Goal: Task Accomplishment & Management: Complete application form

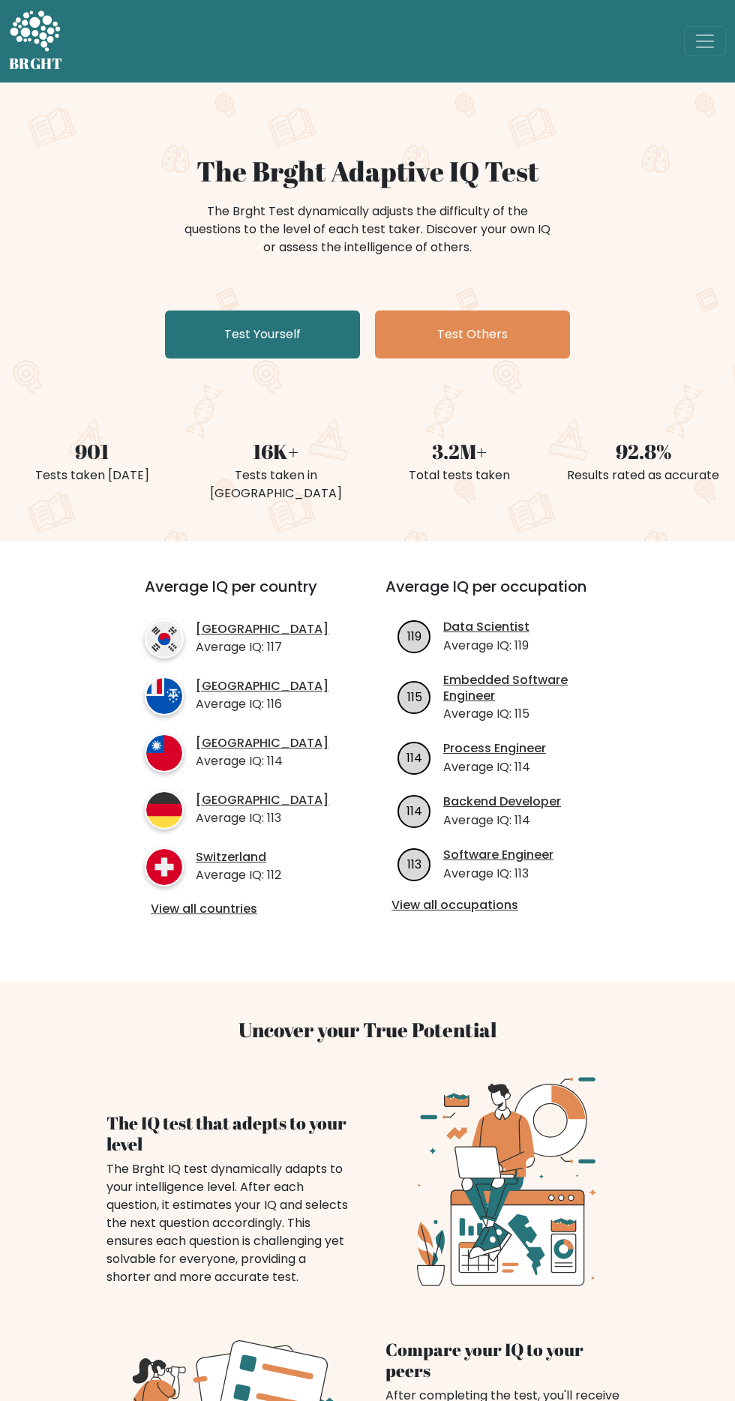
click at [260, 332] on link "Test Yourself" at bounding box center [262, 335] width 195 height 48
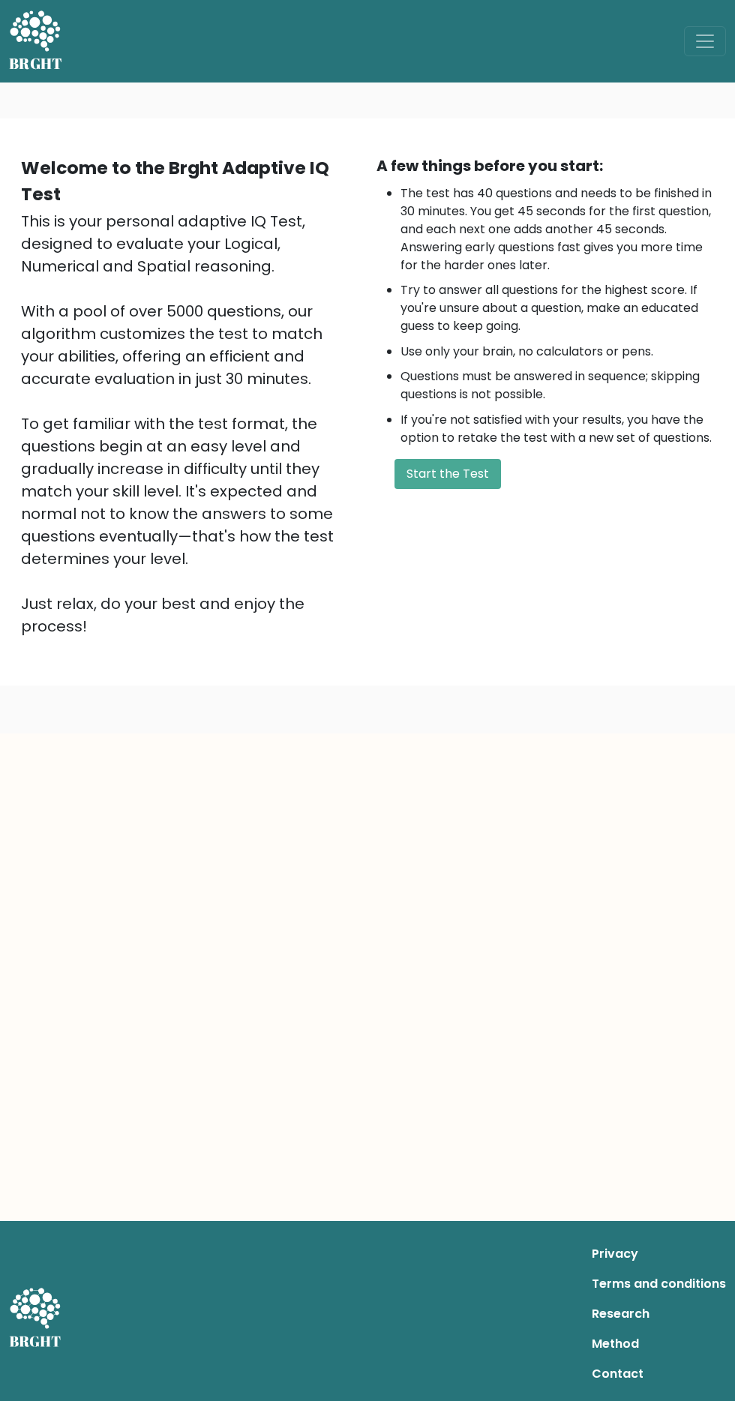
click at [466, 475] on button "Start the Test" at bounding box center [448, 474] width 107 height 30
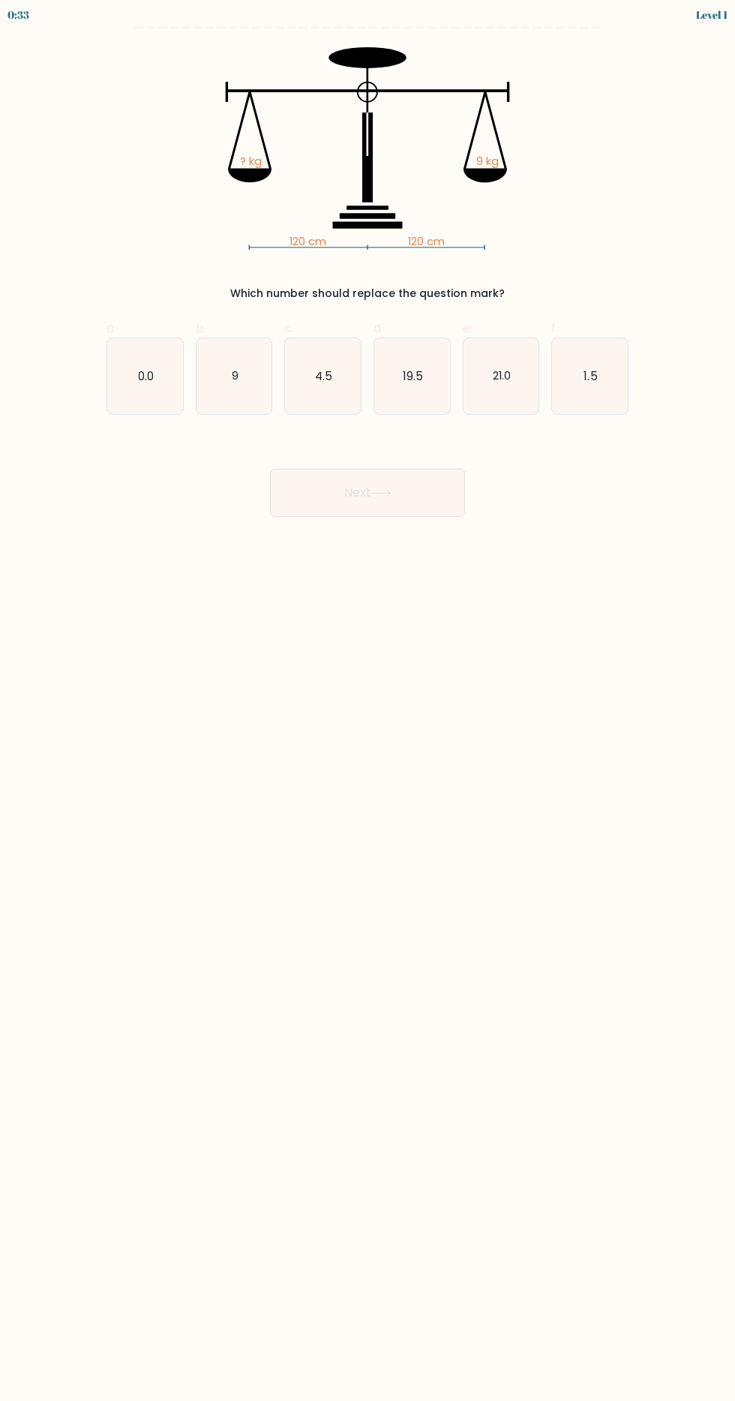
click at [242, 386] on icon "9" at bounding box center [235, 376] width 76 height 76
click at [368, 701] on input "b. 9" at bounding box center [368, 706] width 1 height 10
radio input "true"
click at [401, 494] on button "Next" at bounding box center [367, 493] width 195 height 48
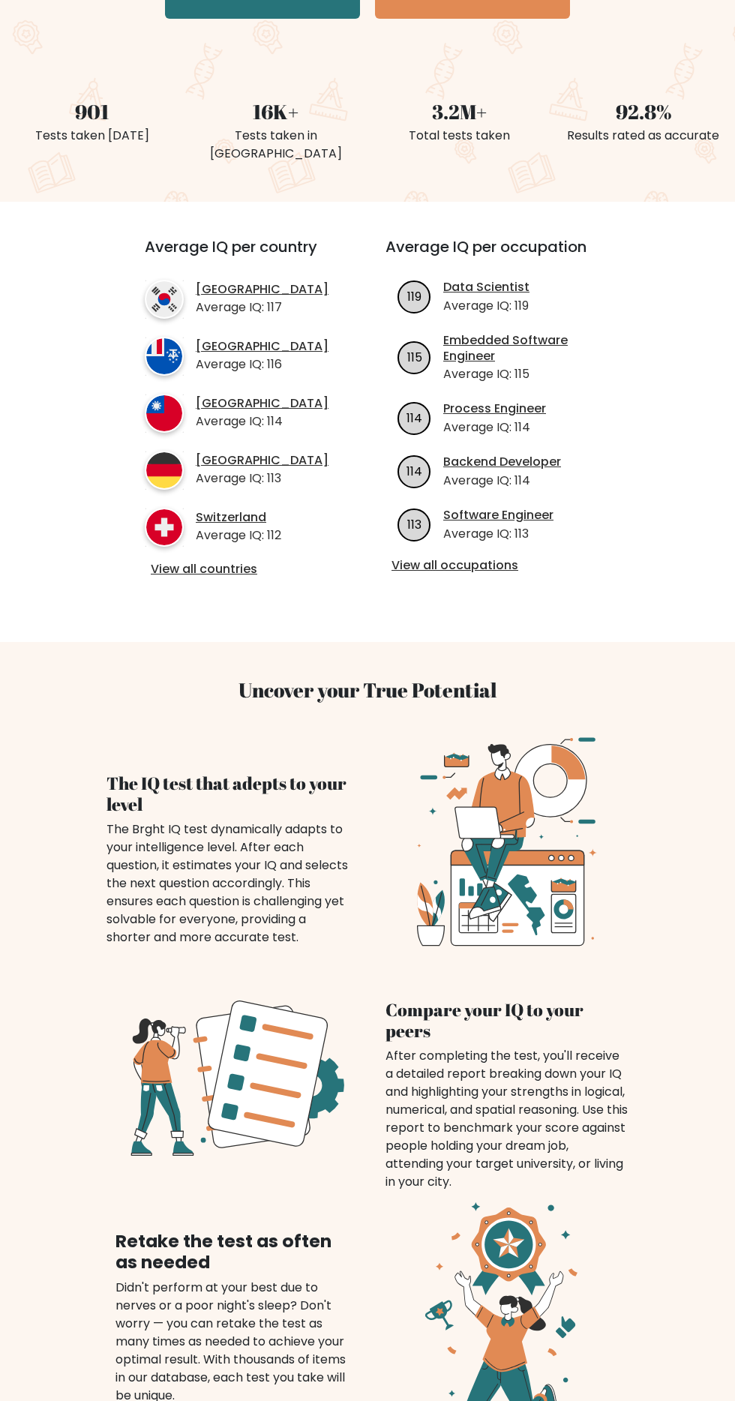
scroll to position [1260, 0]
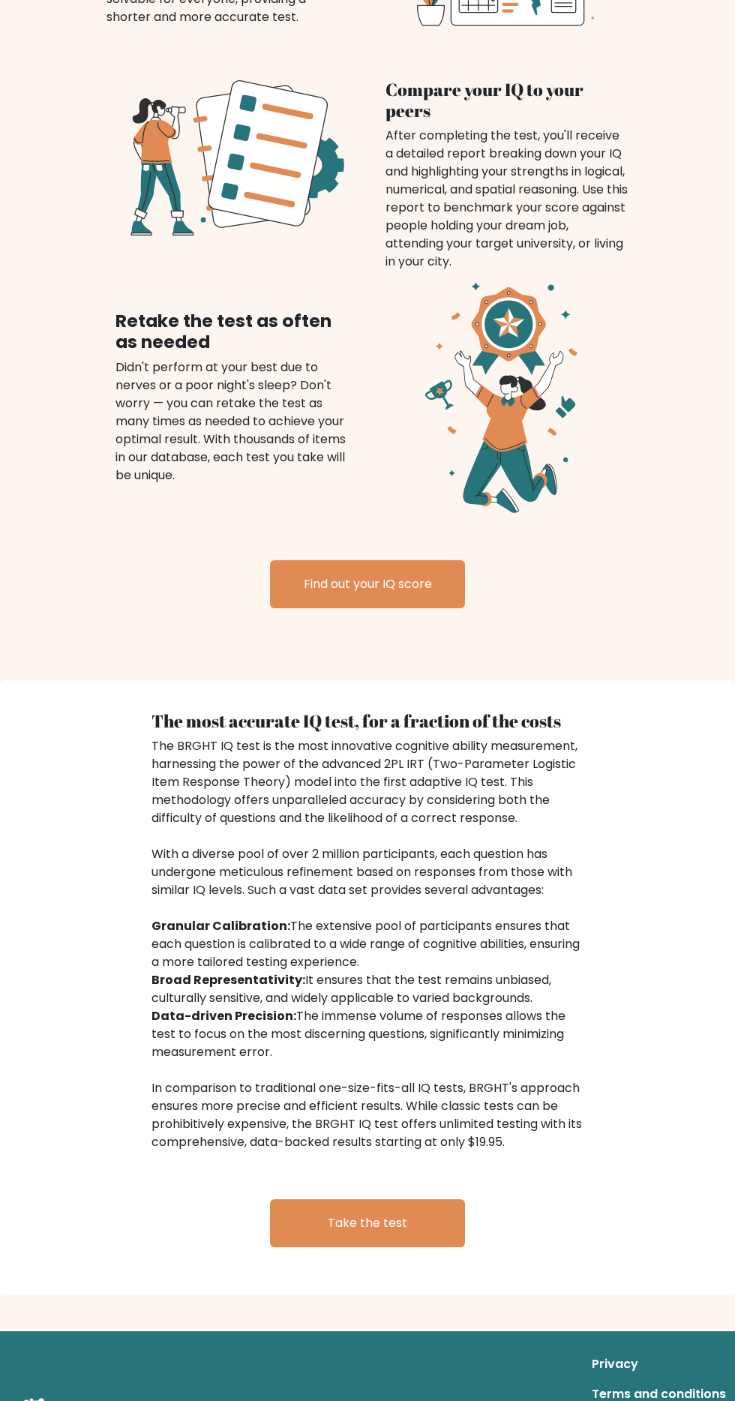
click at [388, 1213] on link "Take the test" at bounding box center [367, 1224] width 195 height 48
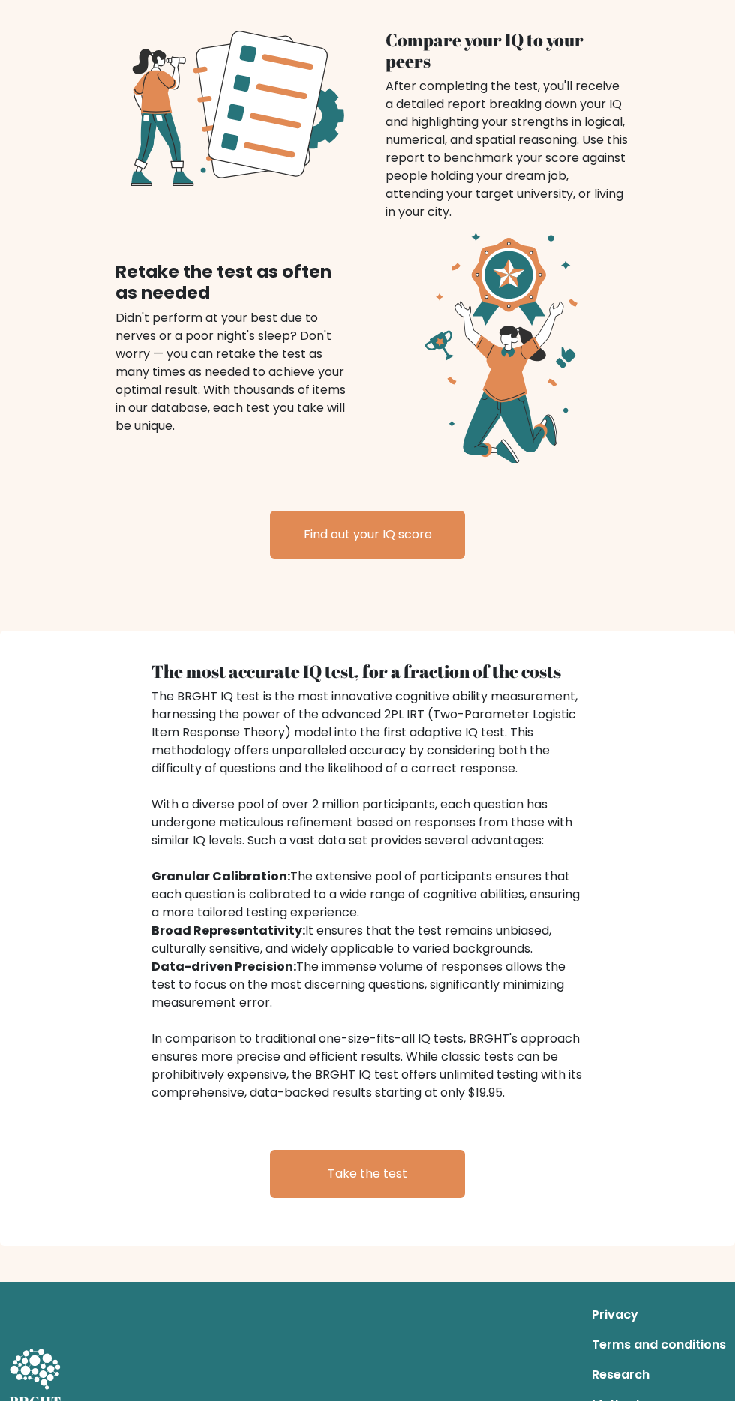
scroll to position [1352, 0]
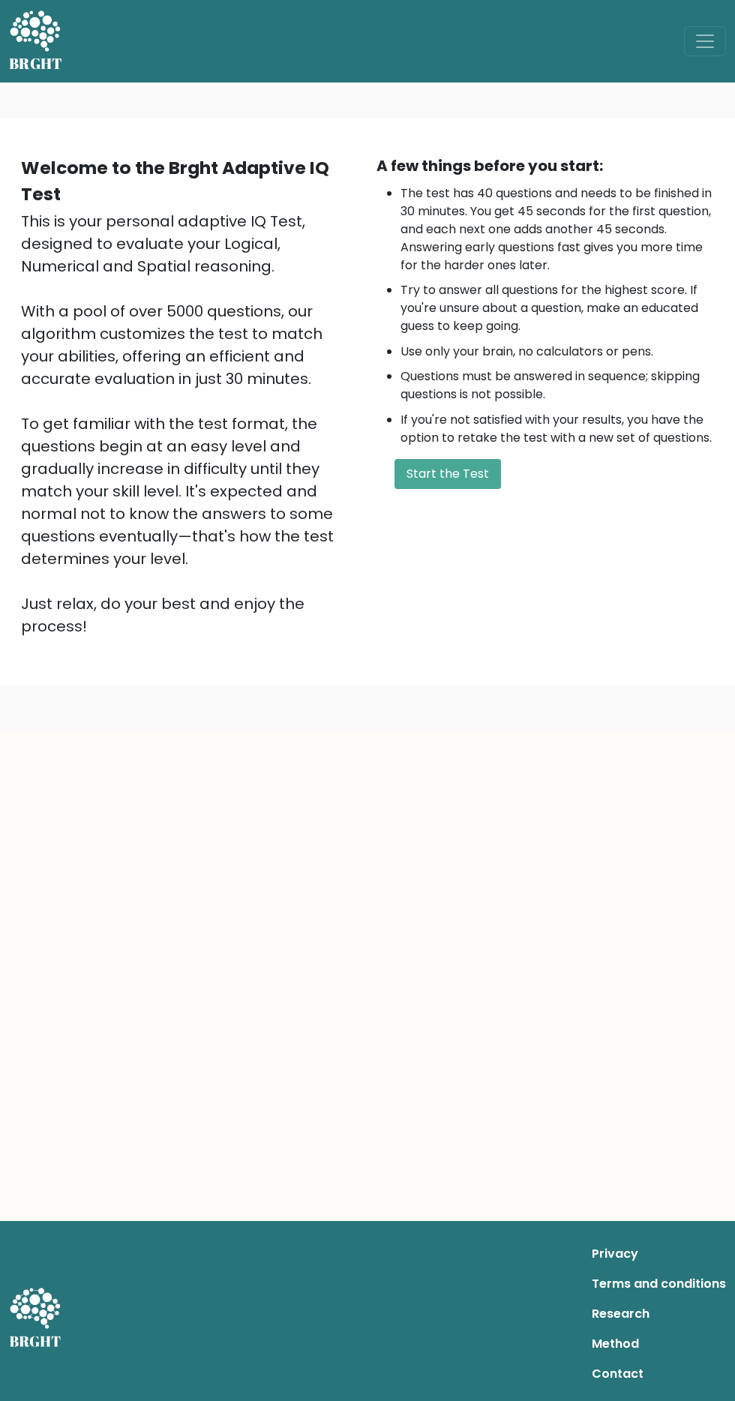
click at [484, 476] on button "Start the Test" at bounding box center [448, 474] width 107 height 30
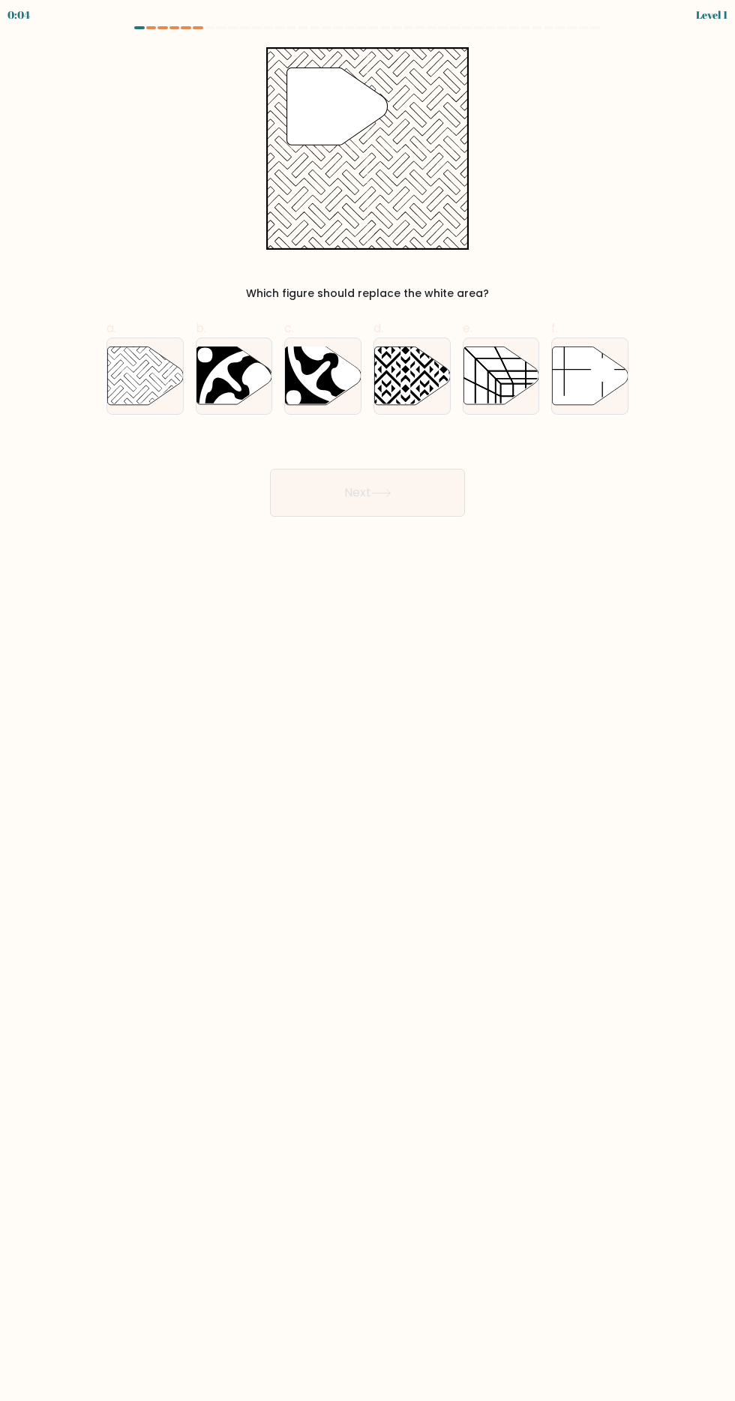
click at [143, 344] on div at bounding box center [145, 376] width 77 height 77
click at [368, 701] on input "a." at bounding box center [368, 706] width 1 height 10
radio input "true"
click at [388, 491] on icon at bounding box center [381, 493] width 20 height 8
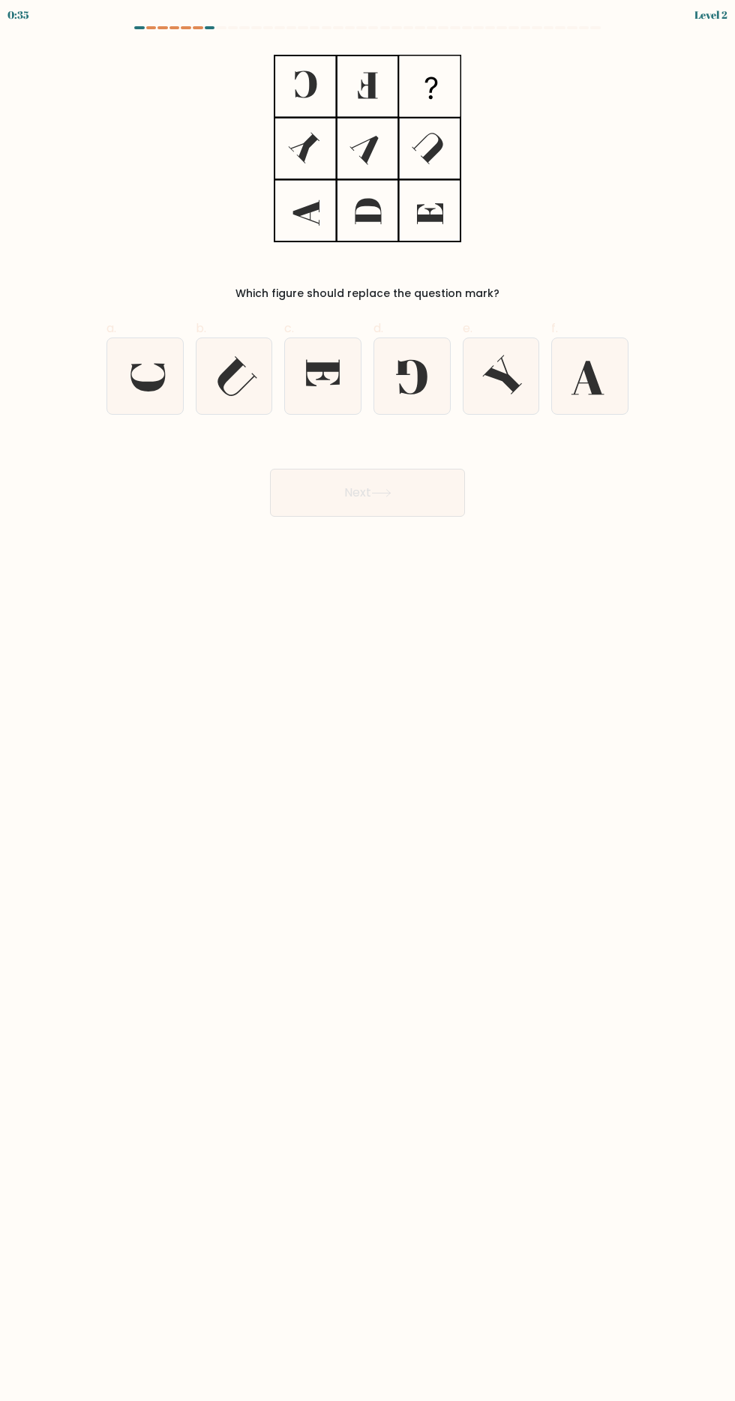
click at [587, 392] on icon at bounding box center [590, 376] width 76 height 76
click at [368, 701] on input "f." at bounding box center [368, 706] width 1 height 10
radio input "true"
click at [385, 492] on icon at bounding box center [381, 493] width 18 height 7
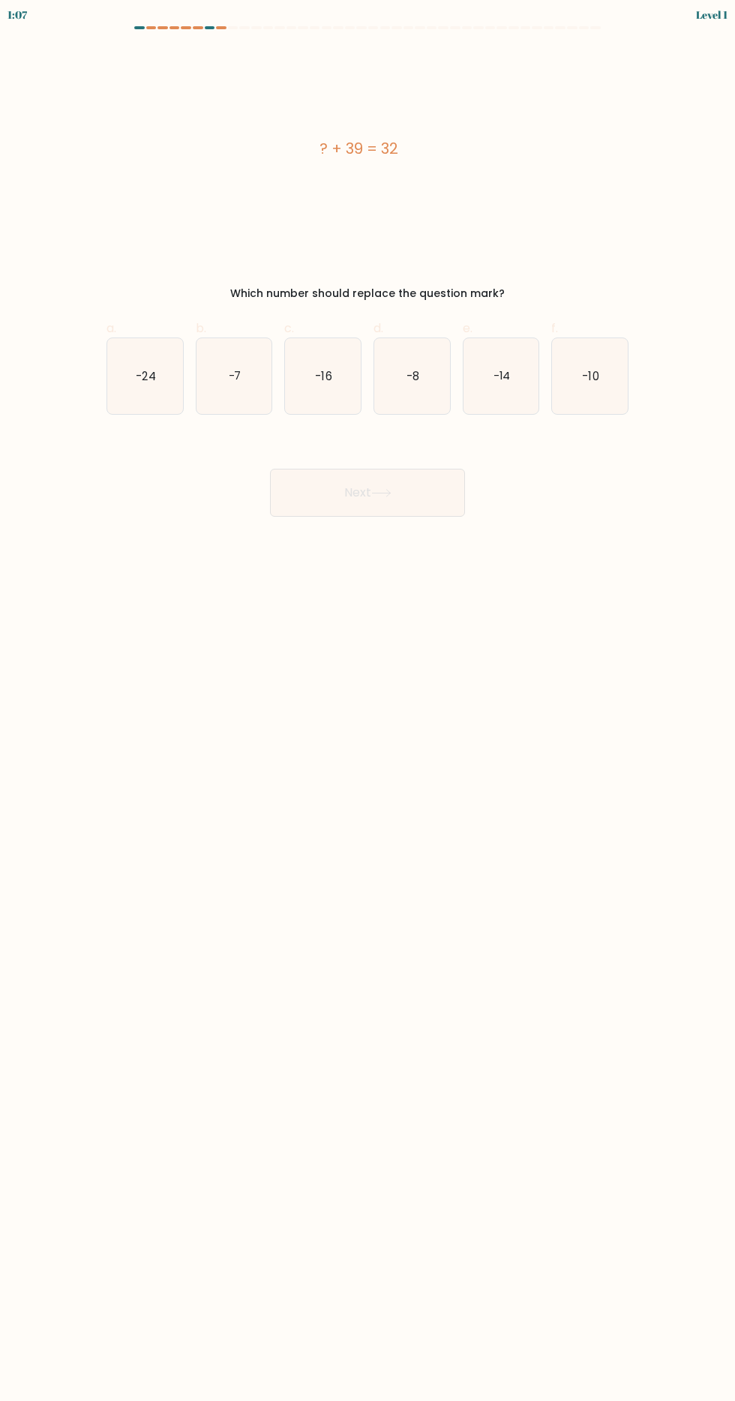
click at [234, 376] on text "-7" at bounding box center [234, 376] width 13 height 16
click at [368, 701] on input "b. -7" at bounding box center [368, 706] width 1 height 10
radio input "true"
click at [411, 491] on button "Next" at bounding box center [367, 493] width 195 height 48
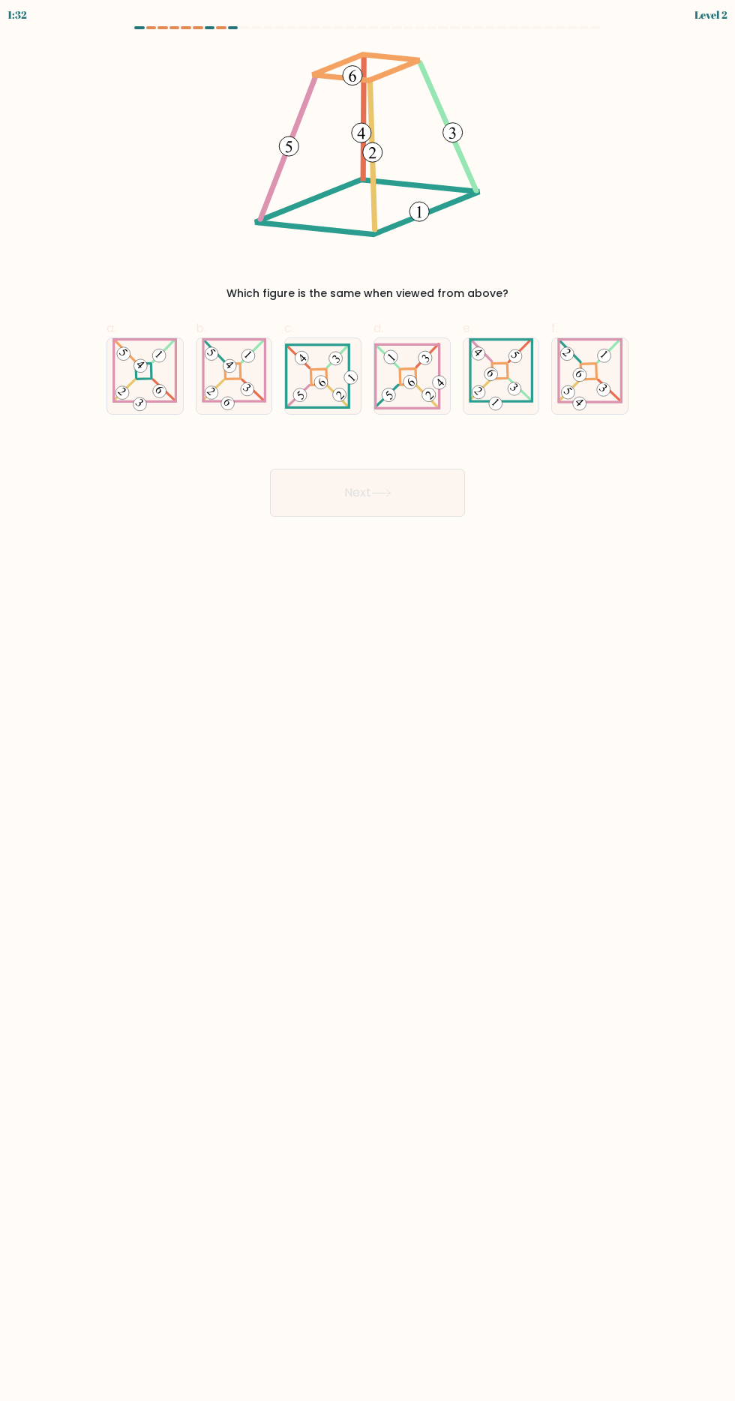
click at [403, 369] on 272 at bounding box center [408, 376] width 17 height 17
click at [368, 701] on input "d." at bounding box center [368, 706] width 1 height 10
radio input "true"
click at [442, 491] on button "Next" at bounding box center [367, 493] width 195 height 48
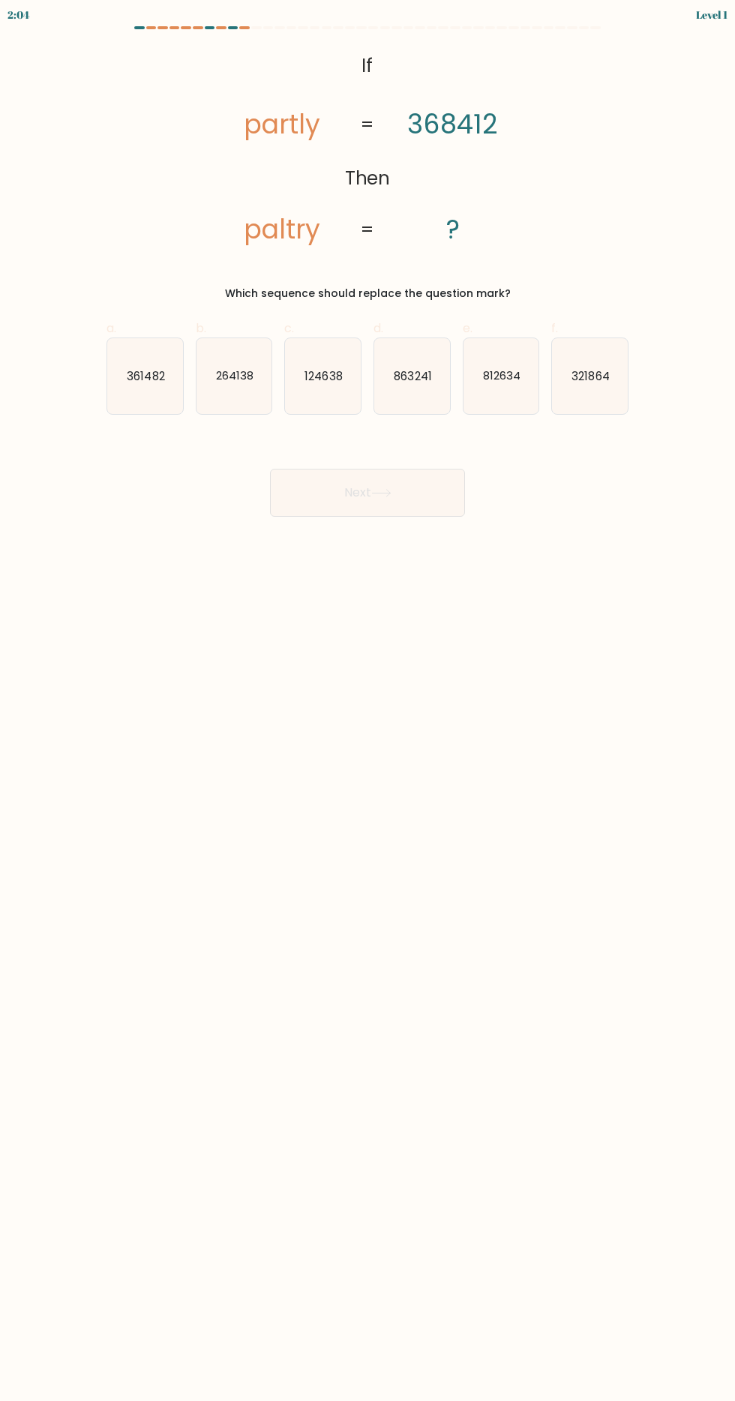
click at [403, 378] on text "863241" at bounding box center [413, 376] width 38 height 16
click at [368, 701] on input "d. 863241" at bounding box center [368, 706] width 1 height 10
radio input "true"
click at [384, 486] on button "Next" at bounding box center [367, 493] width 195 height 48
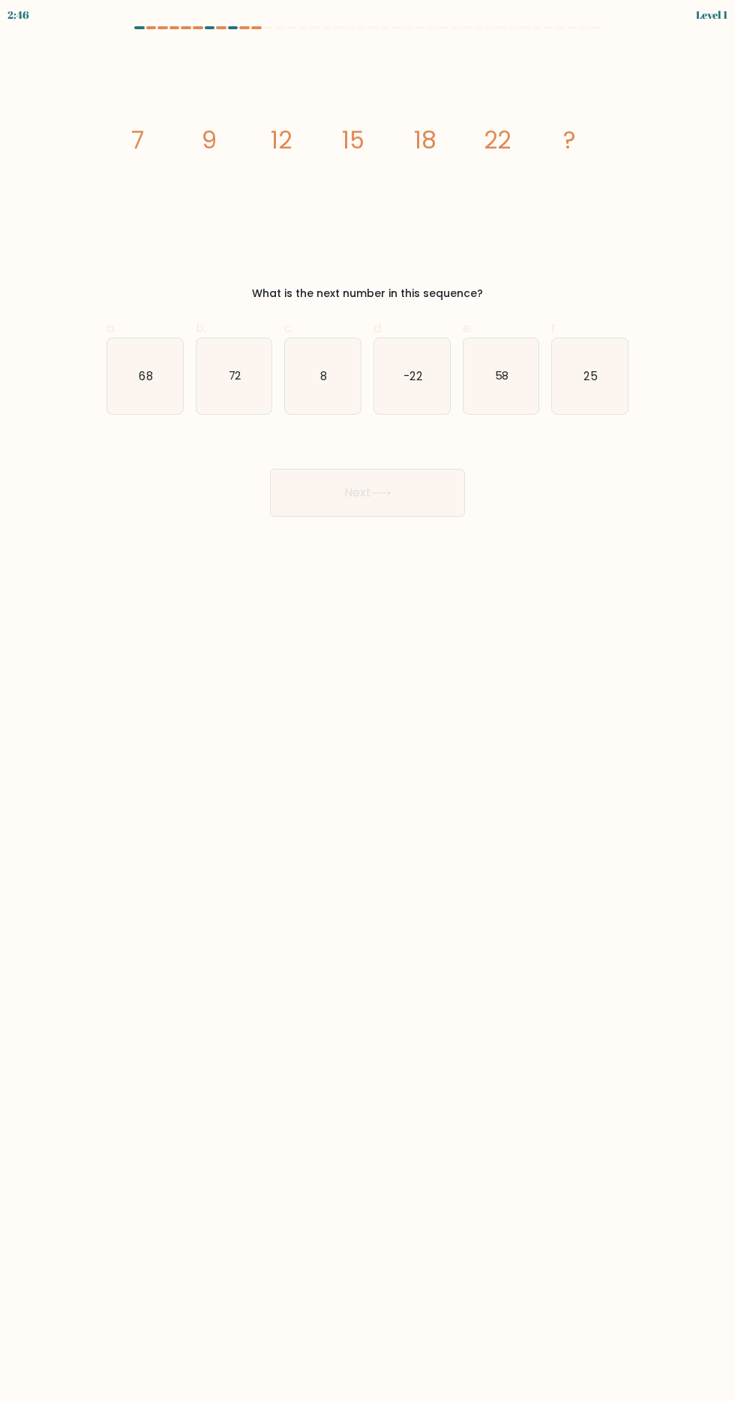
click at [398, 379] on icon "-22" at bounding box center [412, 376] width 76 height 76
click at [368, 701] on input "d. -22" at bounding box center [368, 706] width 1 height 10
radio input "true"
click at [407, 482] on button "Next" at bounding box center [367, 493] width 195 height 48
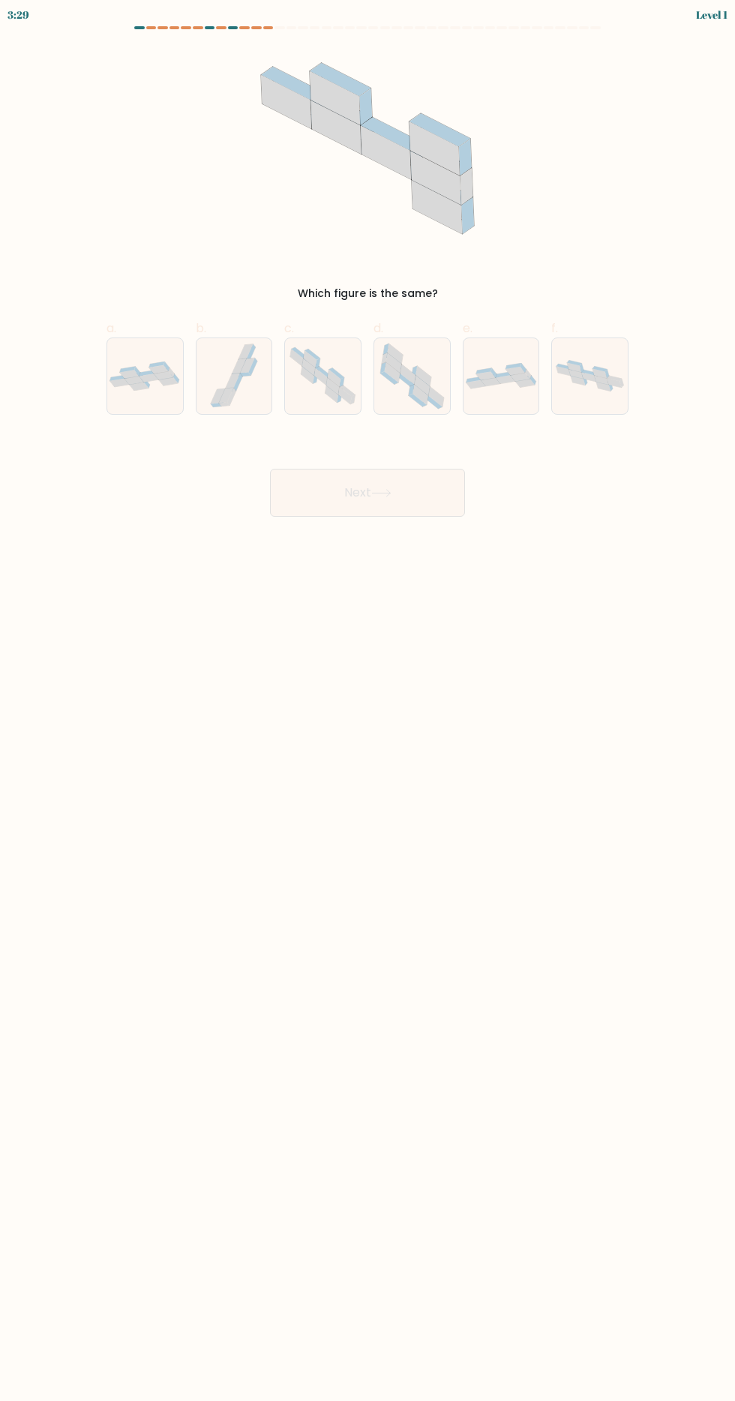
click at [417, 399] on icon at bounding box center [418, 400] width 18 height 13
click at [368, 701] on input "d." at bounding box center [368, 706] width 1 height 10
radio input "true"
click at [365, 494] on button "Next" at bounding box center [367, 493] width 195 height 48
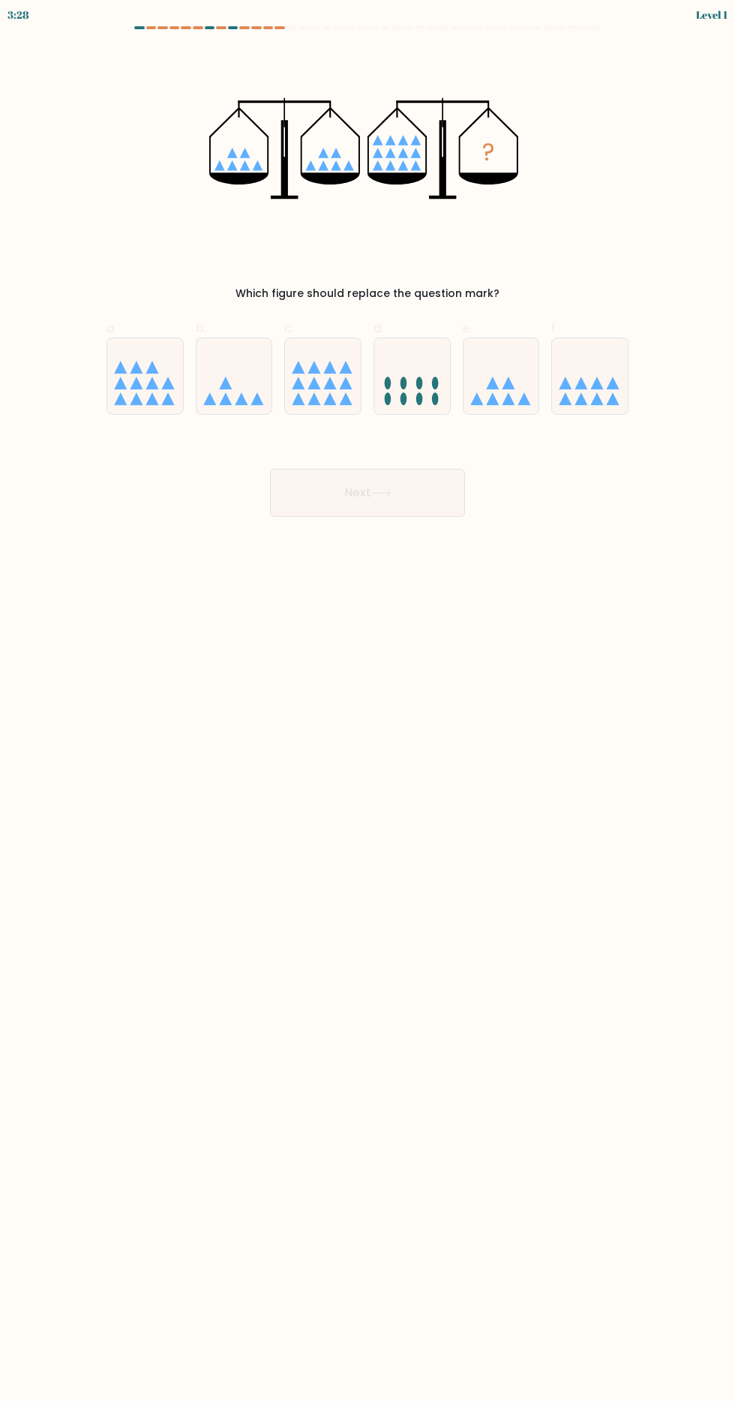
click at [416, 387] on icon at bounding box center [412, 376] width 76 height 62
click at [368, 701] on input "d." at bounding box center [368, 706] width 1 height 10
radio input "true"
click at [399, 477] on button "Next" at bounding box center [367, 493] width 195 height 48
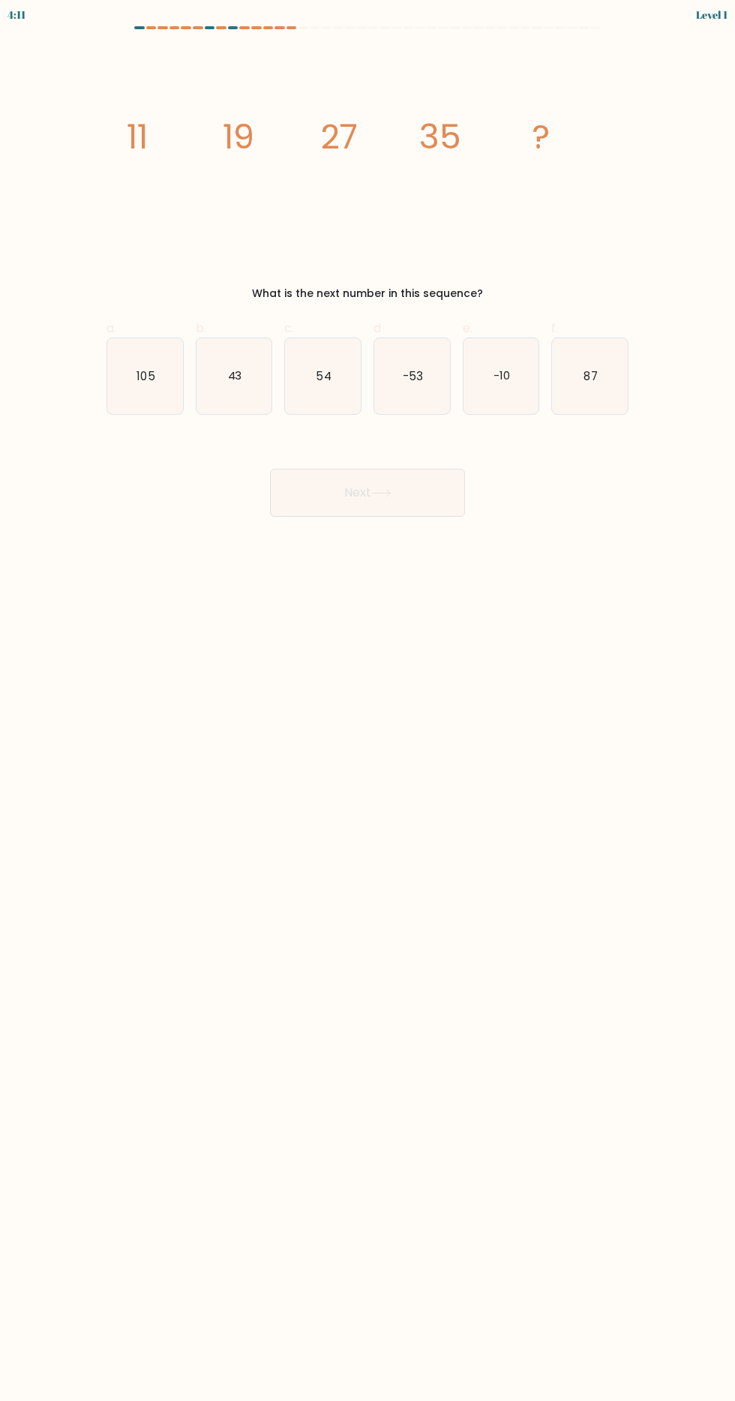
click at [428, 381] on icon "-53" at bounding box center [412, 376] width 76 height 76
click at [368, 701] on input "d. -53" at bounding box center [368, 706] width 1 height 10
radio input "true"
click at [404, 480] on button "Next" at bounding box center [367, 493] width 195 height 48
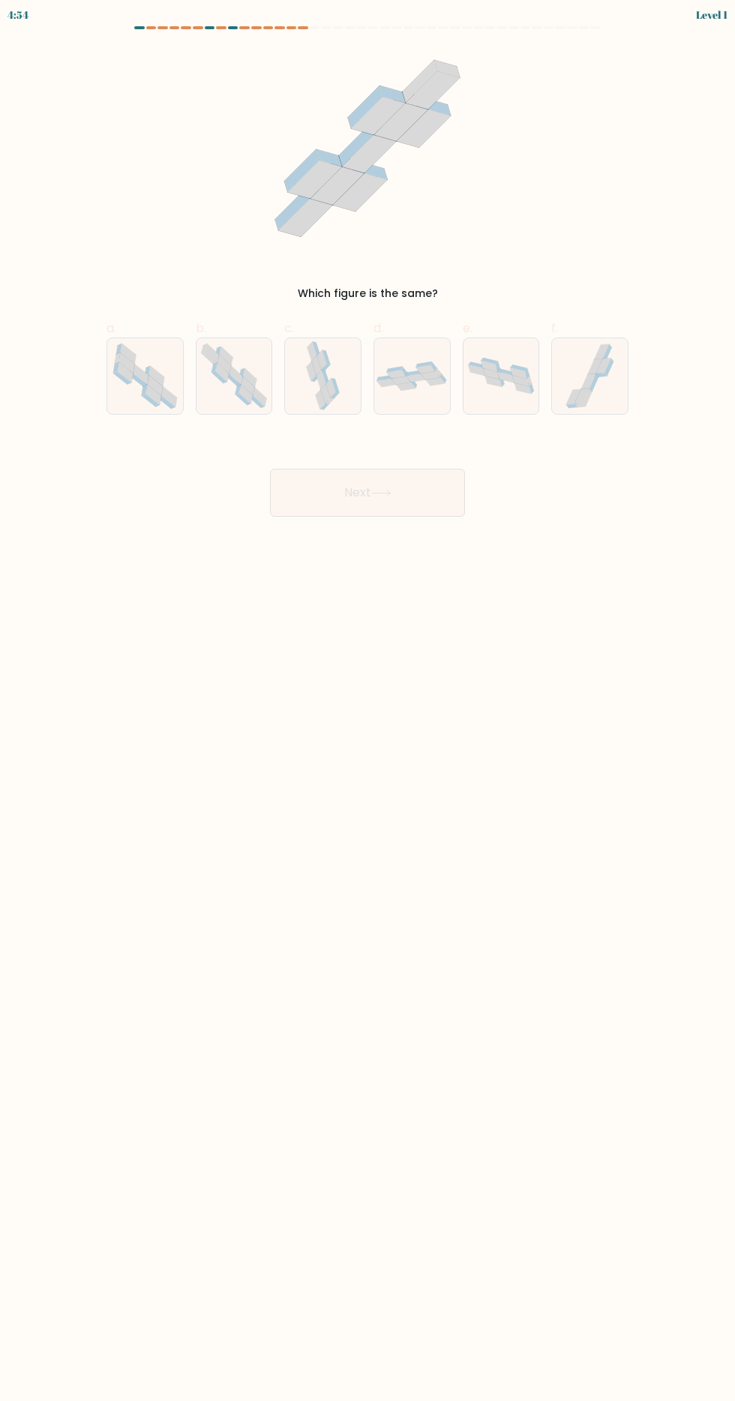
click at [495, 366] on icon at bounding box center [489, 366] width 17 height 11
click at [368, 701] on input "e." at bounding box center [368, 706] width 1 height 10
radio input "true"
click at [398, 473] on button "Next" at bounding box center [367, 493] width 195 height 48
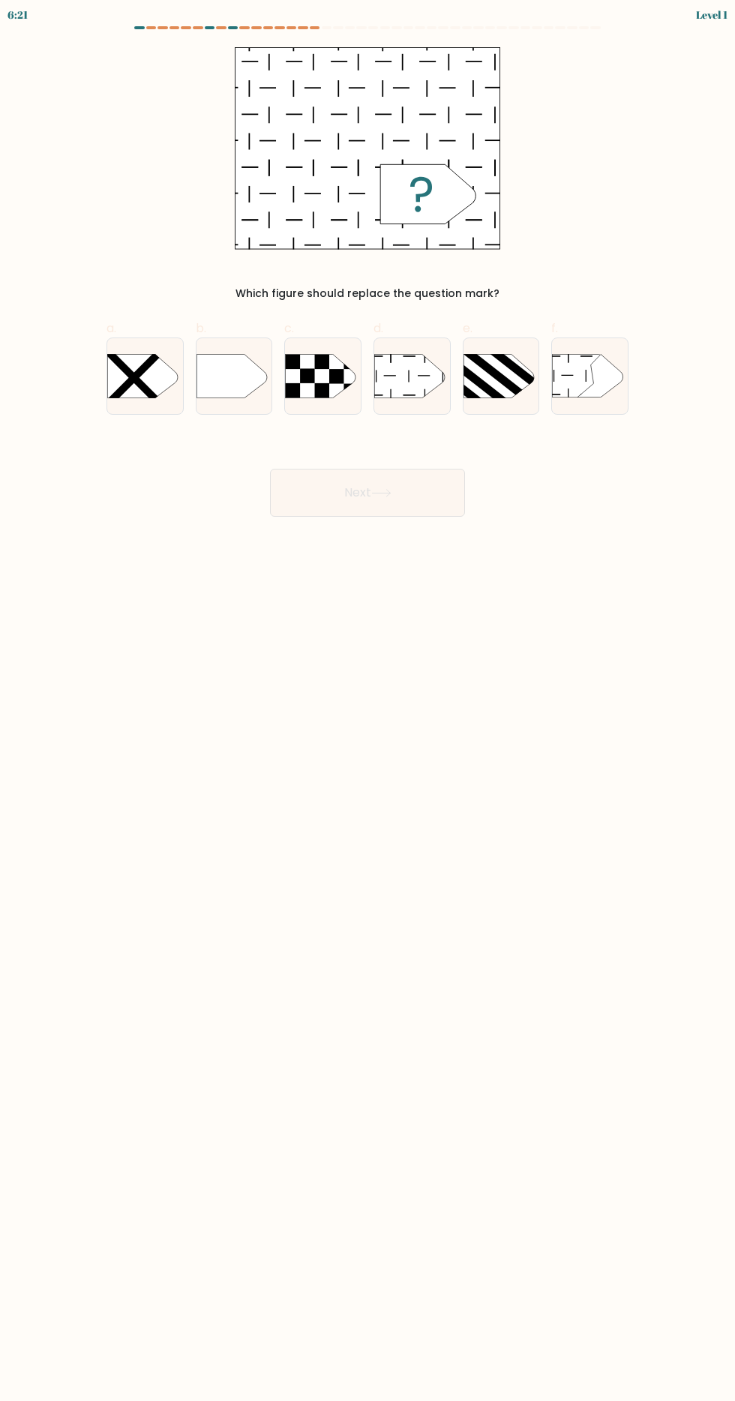
click at [531, 383] on rect at bounding box center [508, 362] width 70 height 57
click at [368, 701] on input "e." at bounding box center [368, 706] width 1 height 10
radio input "true"
click at [417, 386] on icon at bounding box center [409, 376] width 71 height 44
click at [368, 701] on input "d." at bounding box center [368, 706] width 1 height 10
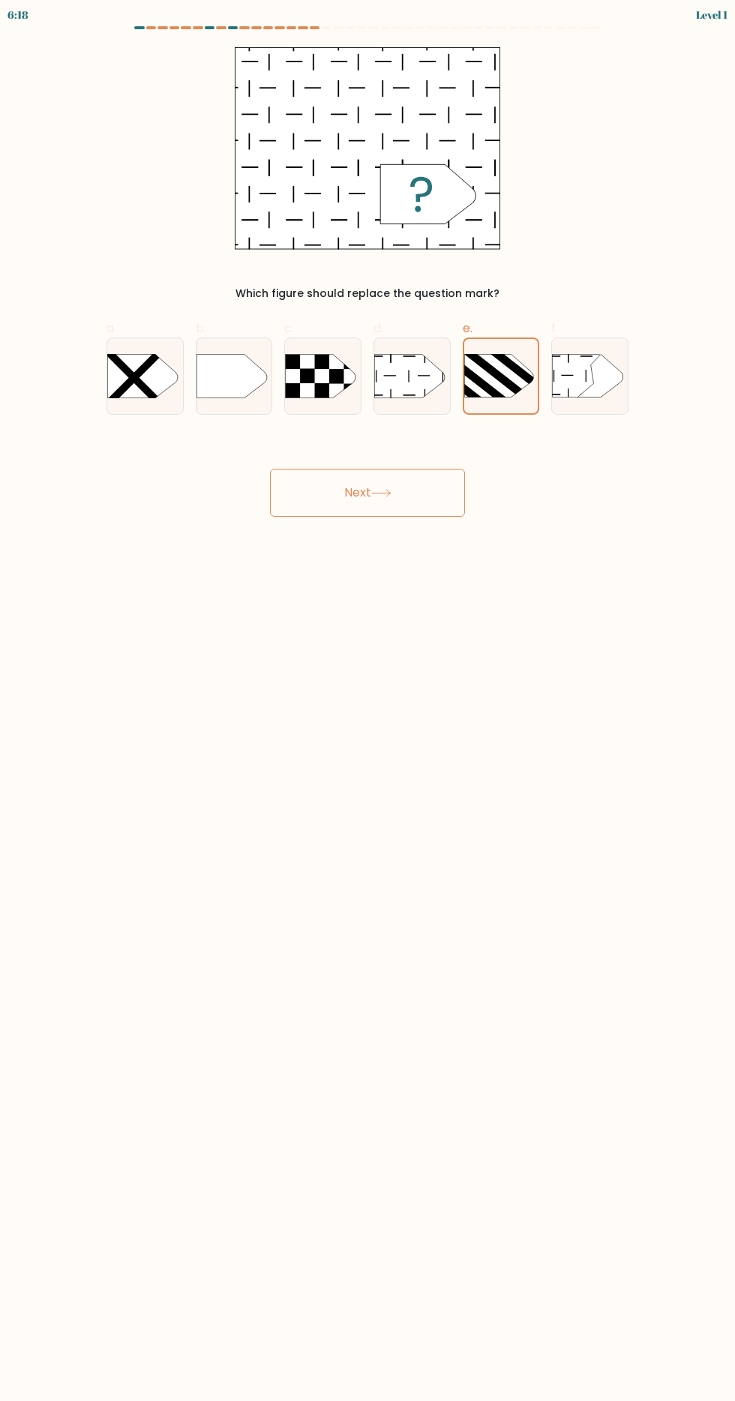
radio input "true"
click at [401, 475] on button "Next" at bounding box center [367, 493] width 195 height 48
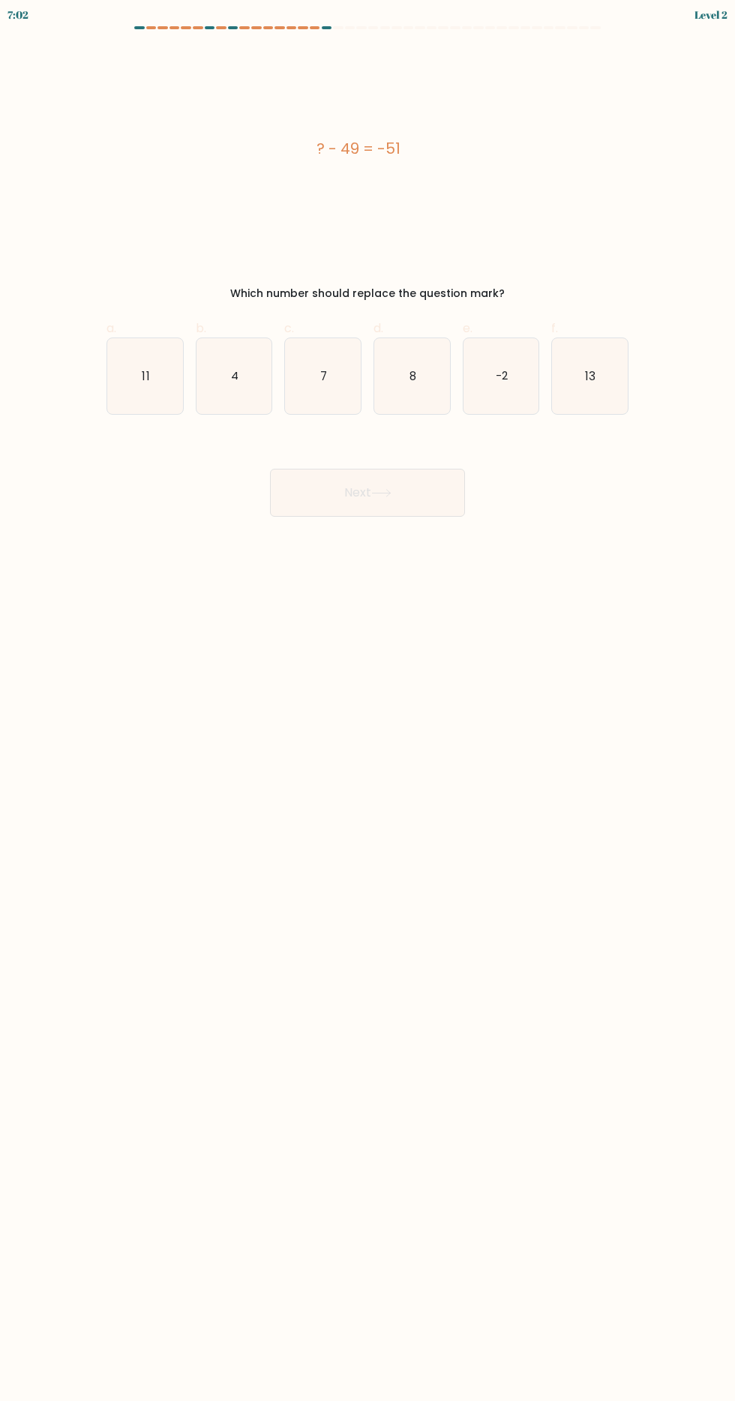
click at [425, 382] on icon "8" at bounding box center [412, 376] width 76 height 76
click at [368, 701] on input "d. 8" at bounding box center [368, 706] width 1 height 10
radio input "true"
click at [395, 477] on button "Next" at bounding box center [367, 493] width 195 height 48
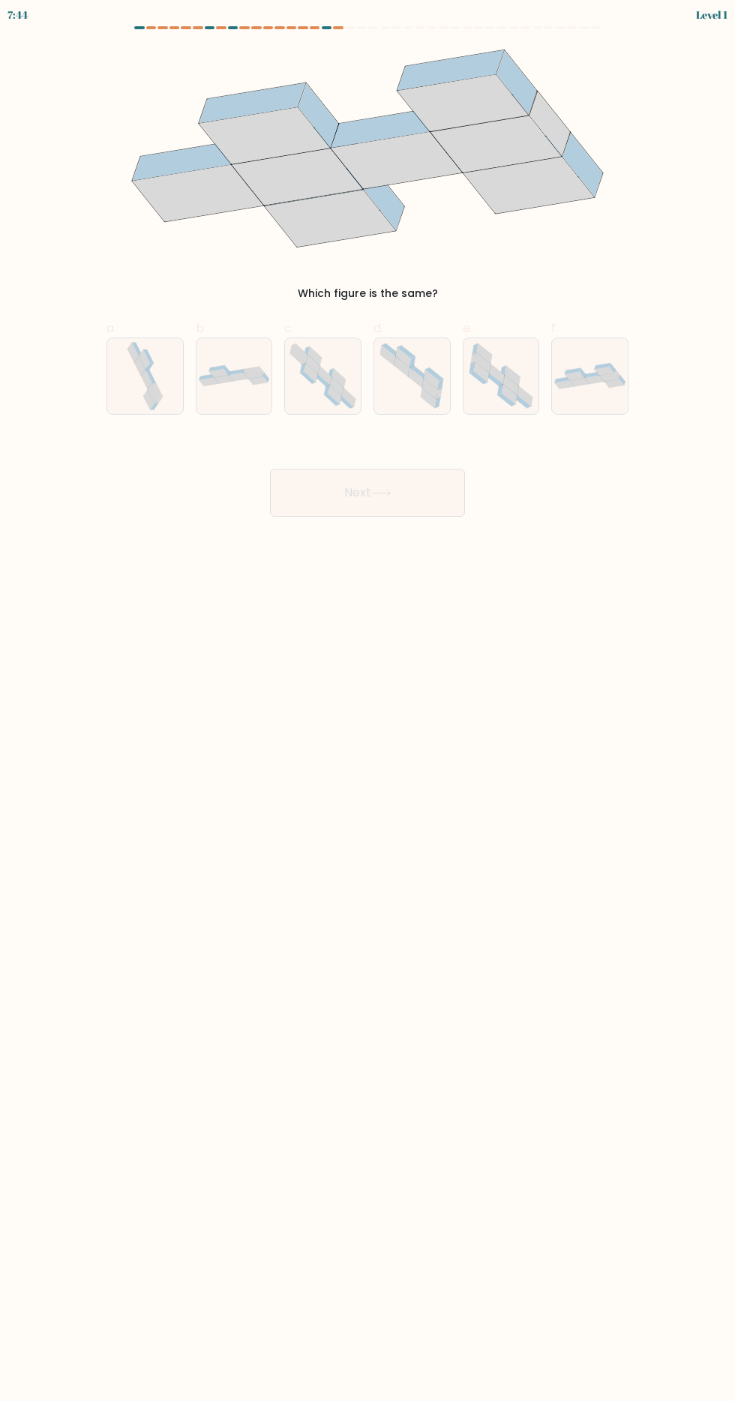
click at [430, 380] on icon at bounding box center [432, 380] width 16 height 20
click at [368, 701] on input "d." at bounding box center [368, 706] width 1 height 10
radio input "true"
click at [391, 476] on button "Next" at bounding box center [367, 493] width 195 height 48
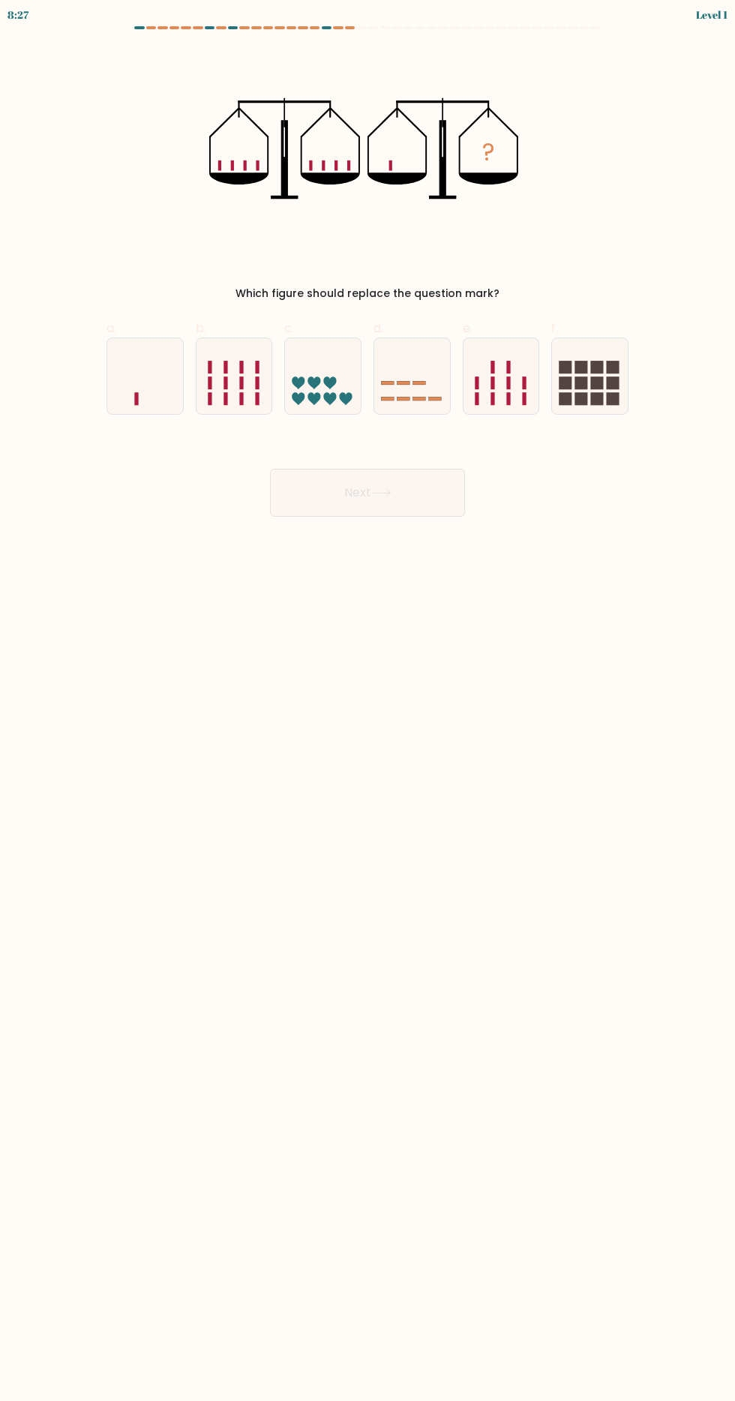
click at [524, 383] on rect at bounding box center [525, 383] width 4 height 13
click at [368, 701] on input "e." at bounding box center [368, 706] width 1 height 10
radio input "true"
click at [375, 489] on icon at bounding box center [381, 493] width 20 height 8
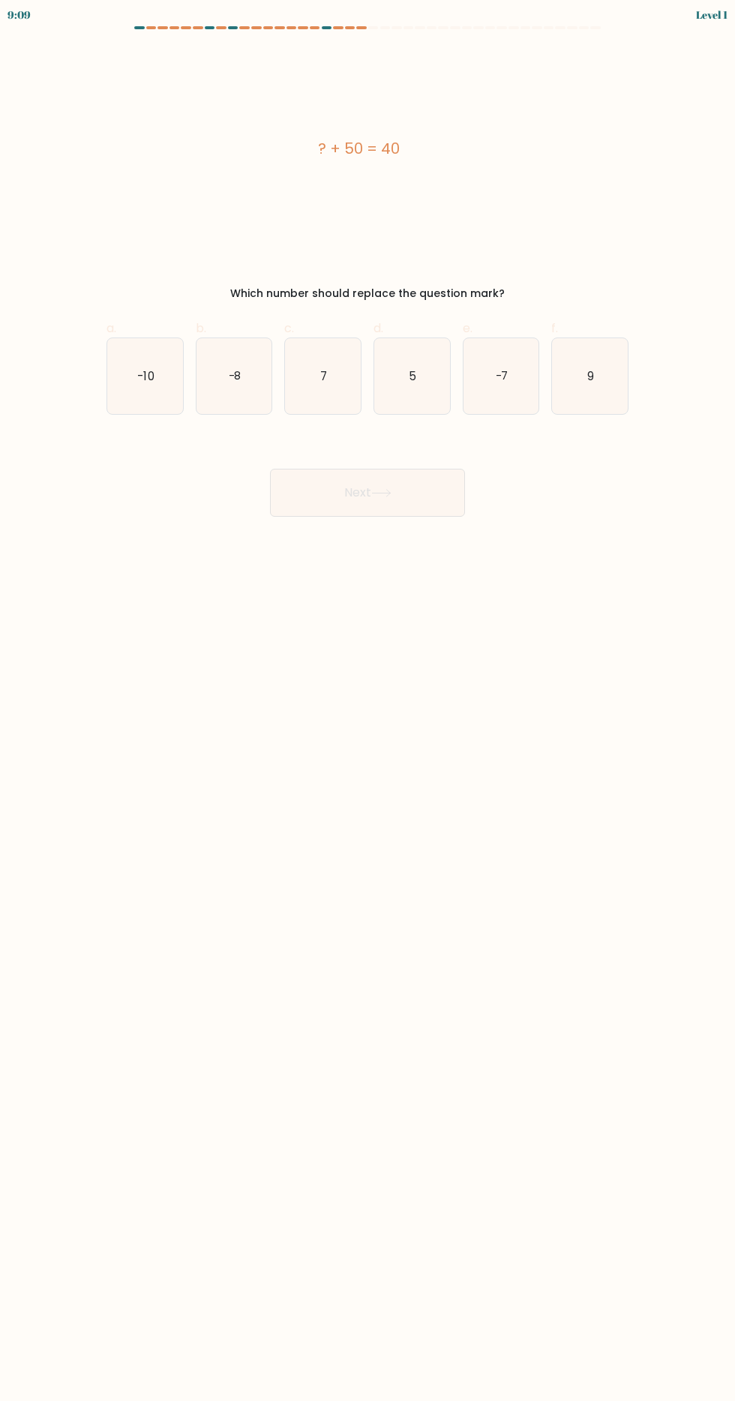
click at [506, 376] on text "-7" at bounding box center [501, 376] width 13 height 16
click at [368, 701] on input "e. -7" at bounding box center [368, 706] width 1 height 10
radio input "true"
click at [398, 481] on button "Next" at bounding box center [367, 493] width 195 height 48
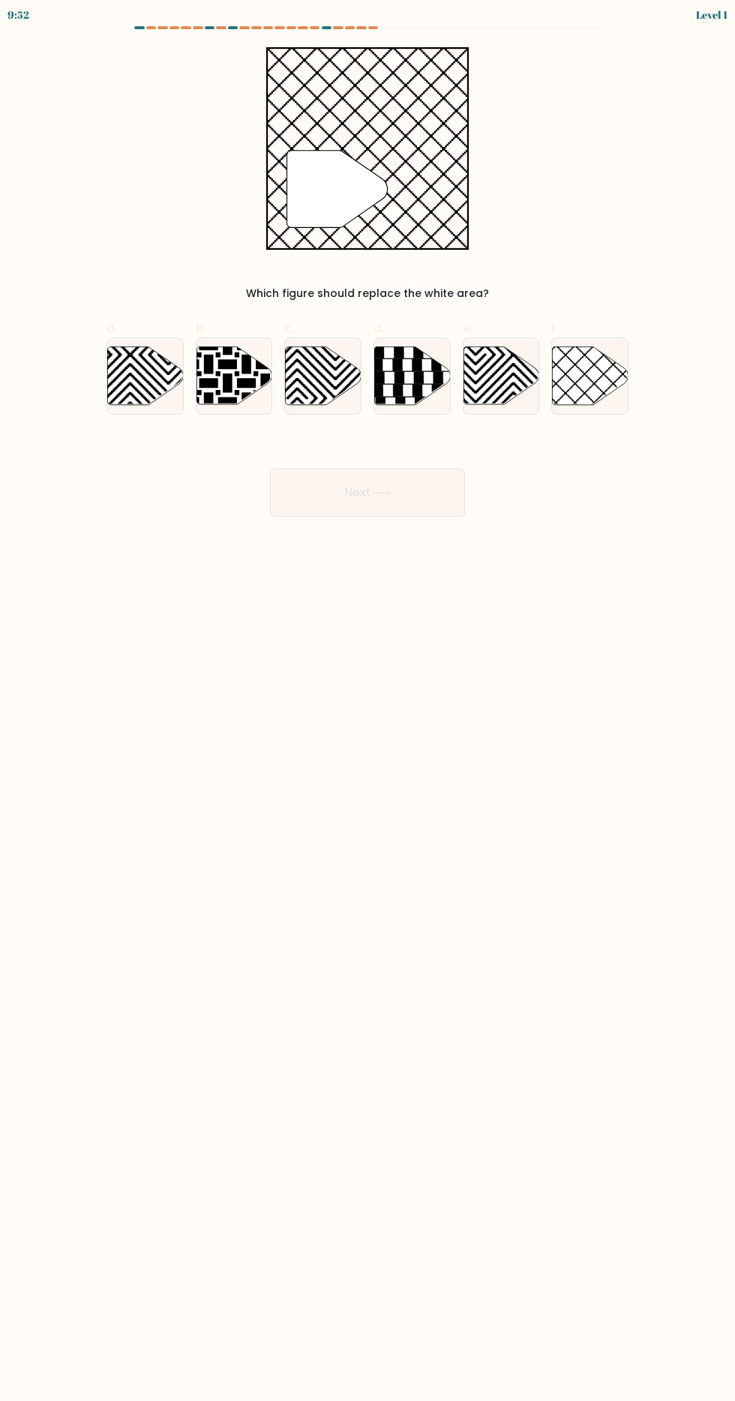
click at [562, 372] on icon at bounding box center [591, 376] width 76 height 58
click at [368, 701] on input "f." at bounding box center [368, 706] width 1 height 10
radio input "true"
click at [398, 496] on button "Next" at bounding box center [367, 493] width 195 height 48
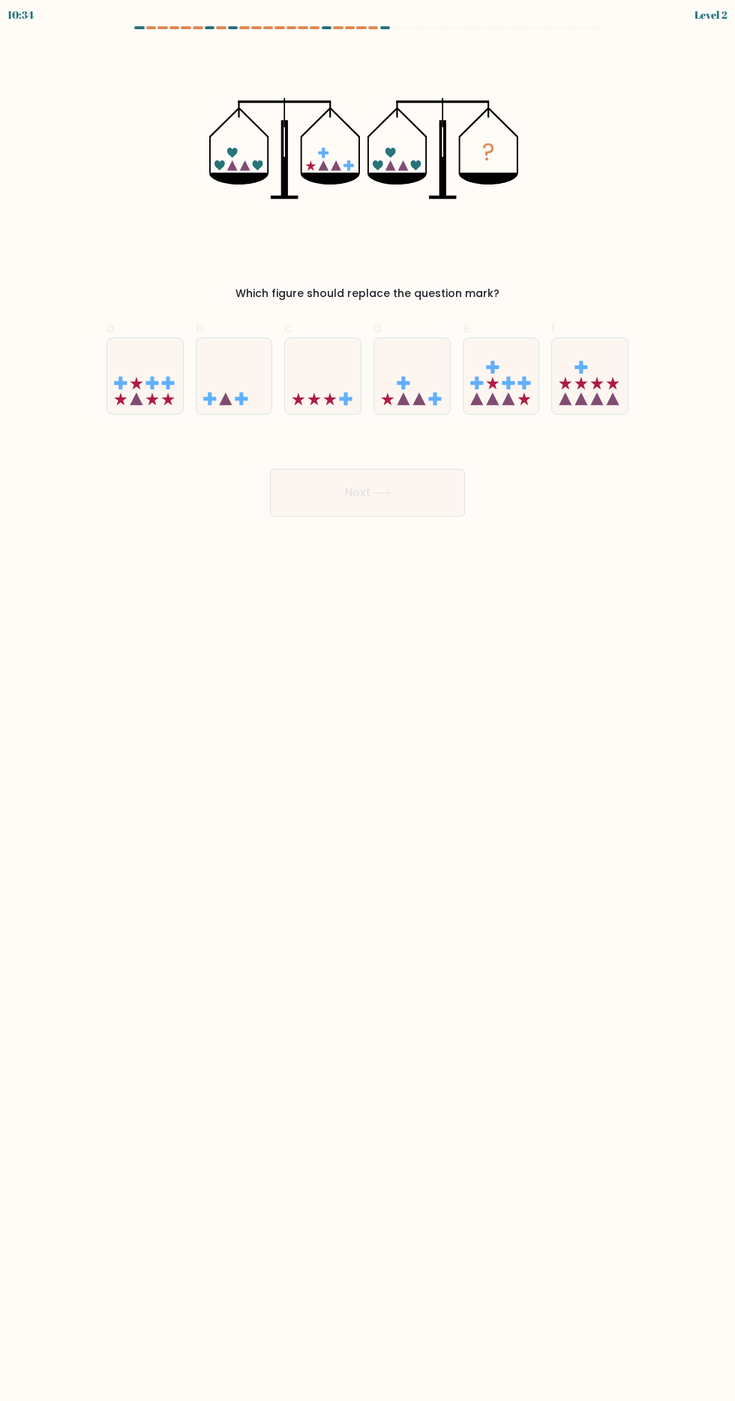
click at [565, 383] on icon at bounding box center [566, 383] width 13 height 13
click at [368, 701] on input "f." at bounding box center [368, 706] width 1 height 10
radio input "true"
click at [398, 483] on button "Next" at bounding box center [367, 493] width 195 height 48
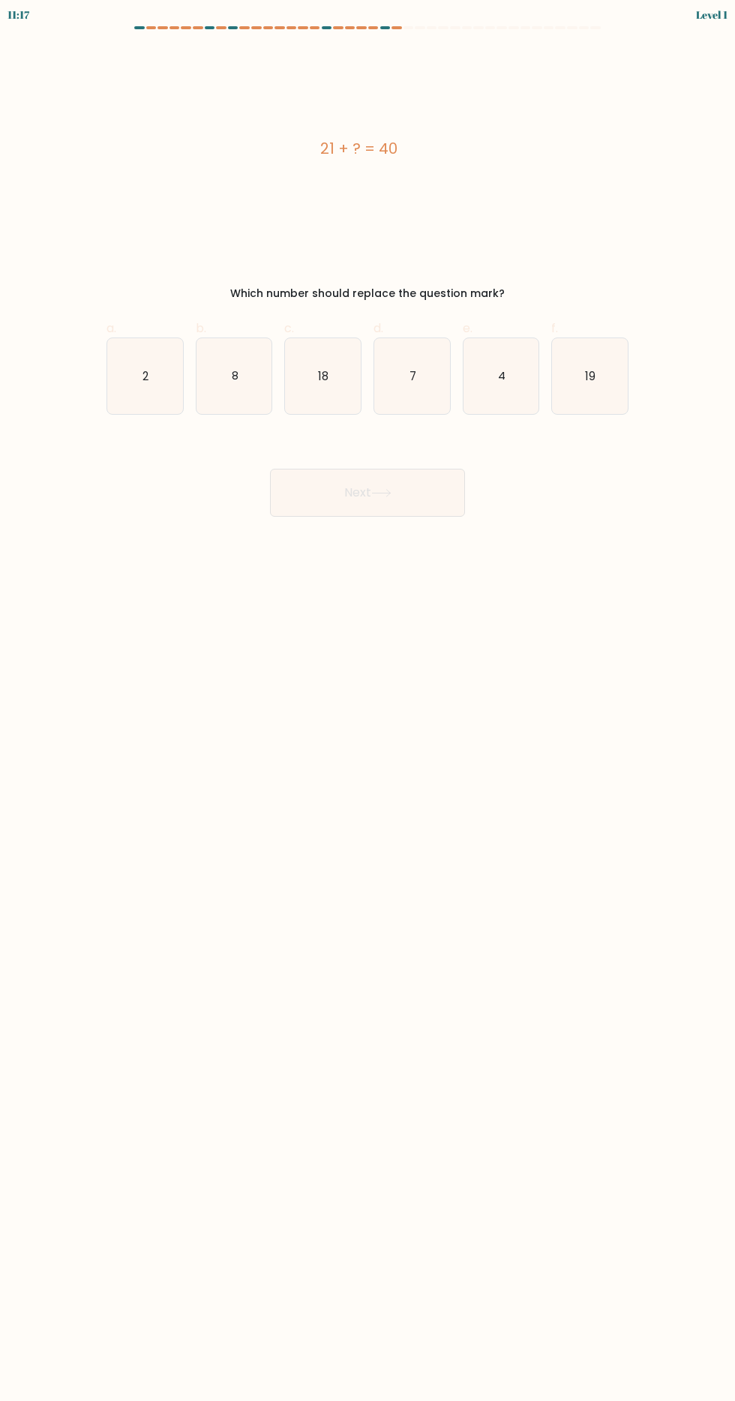
click at [566, 382] on icon "19" at bounding box center [590, 376] width 76 height 76
click at [368, 701] on input "f. 19" at bounding box center [368, 706] width 1 height 10
radio input "true"
click at [395, 480] on button "Next" at bounding box center [367, 493] width 195 height 48
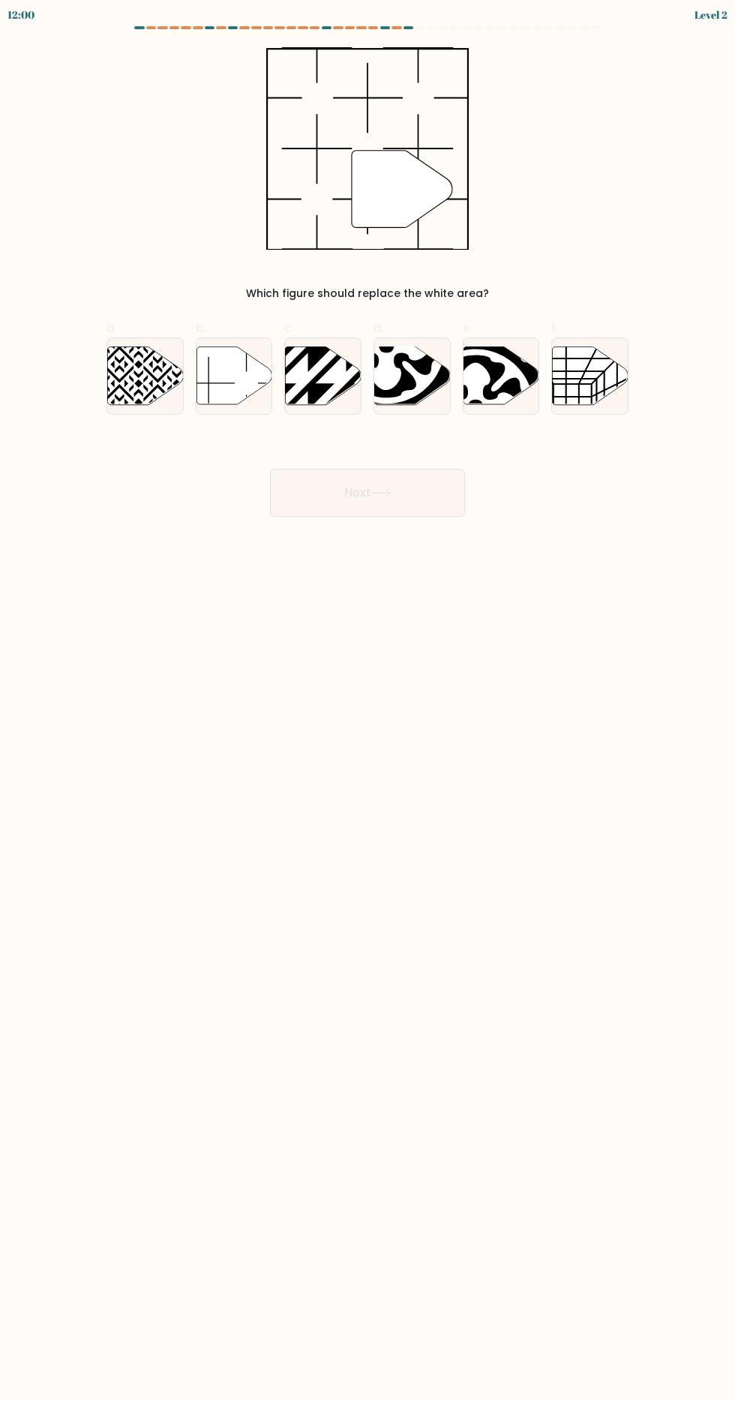
click at [578, 371] on icon at bounding box center [575, 375] width 19 height 8
click at [368, 701] on input "f." at bounding box center [368, 706] width 1 height 10
radio input "true"
click at [388, 491] on icon at bounding box center [381, 493] width 20 height 8
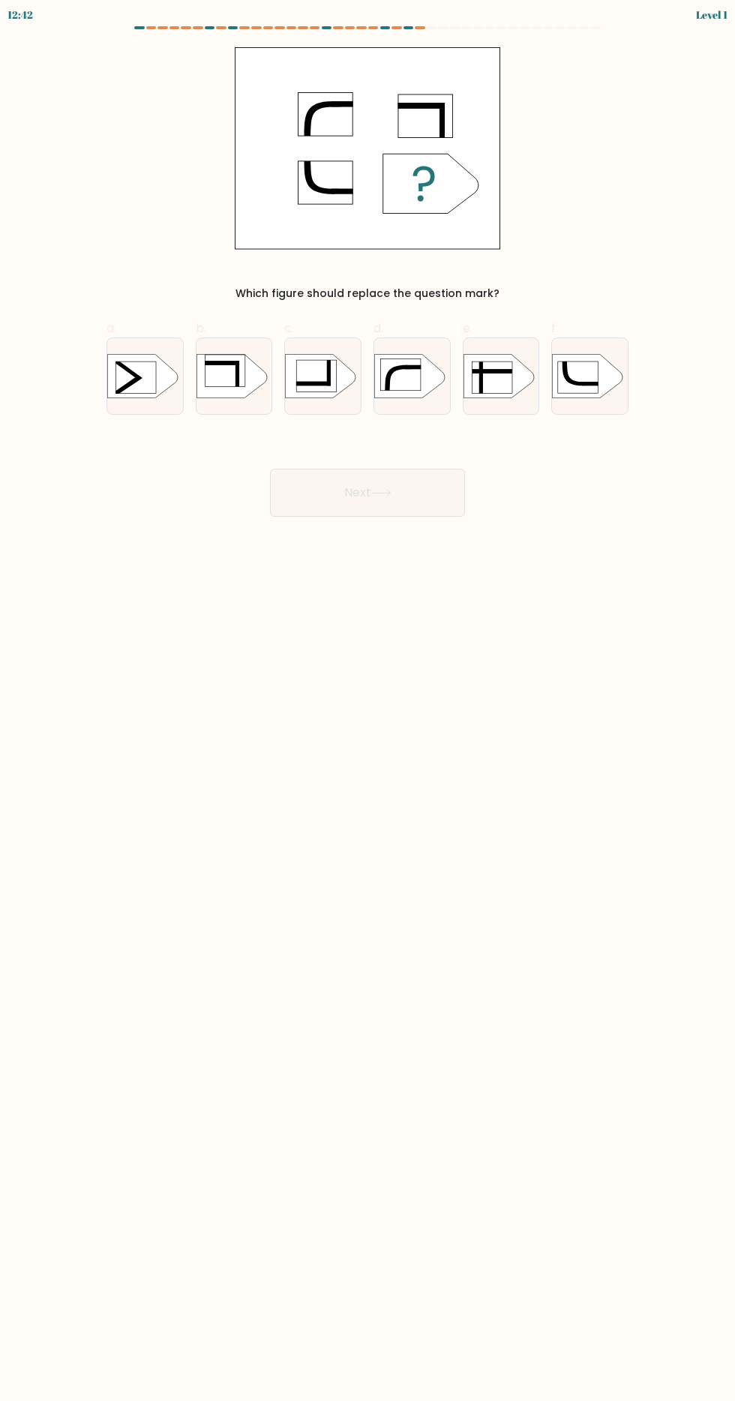
click at [581, 363] on rect at bounding box center [578, 378] width 41 height 32
click at [368, 701] on input "f." at bounding box center [368, 706] width 1 height 10
radio input "true"
click at [422, 473] on button "Next" at bounding box center [367, 493] width 195 height 48
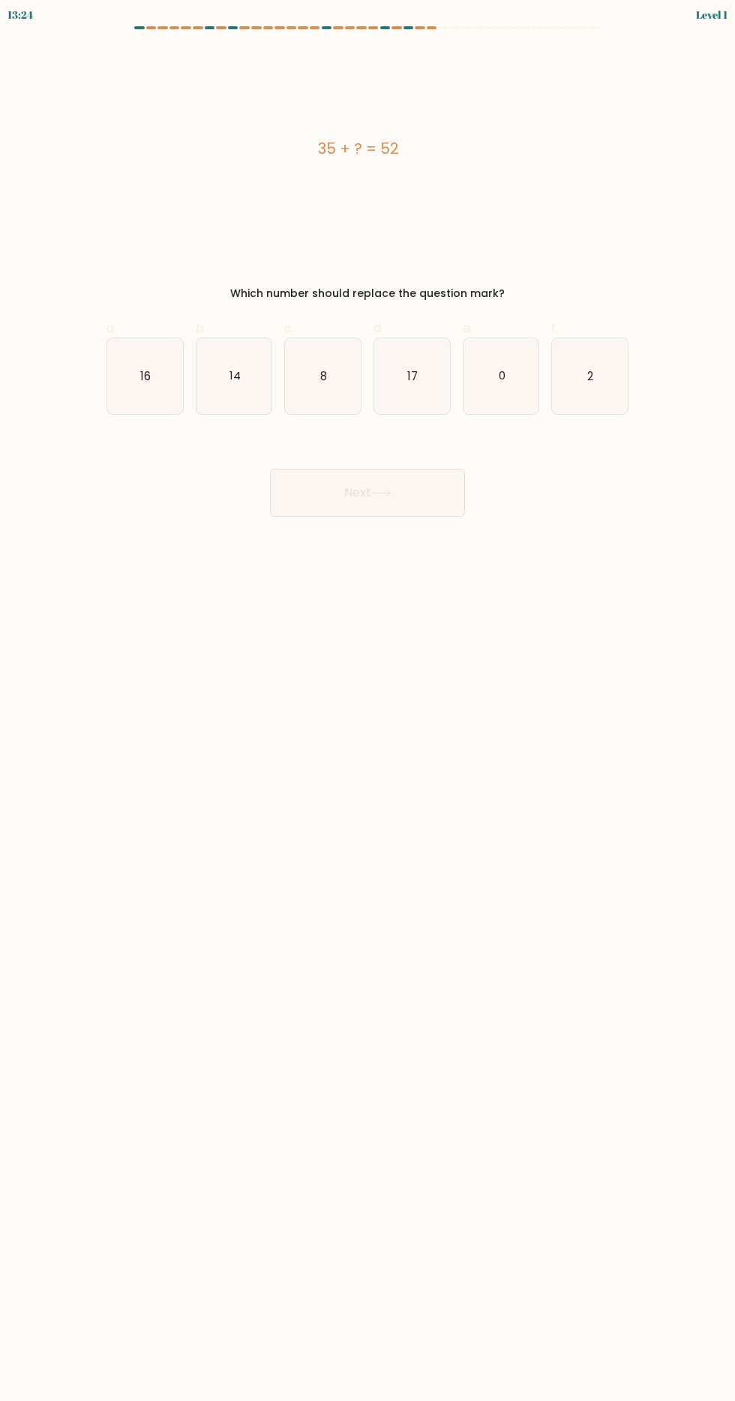
click at [578, 377] on icon "2" at bounding box center [590, 376] width 76 height 76
click at [368, 701] on input "f. 2" at bounding box center [368, 706] width 1 height 10
radio input "true"
click at [387, 493] on icon at bounding box center [381, 493] width 18 height 7
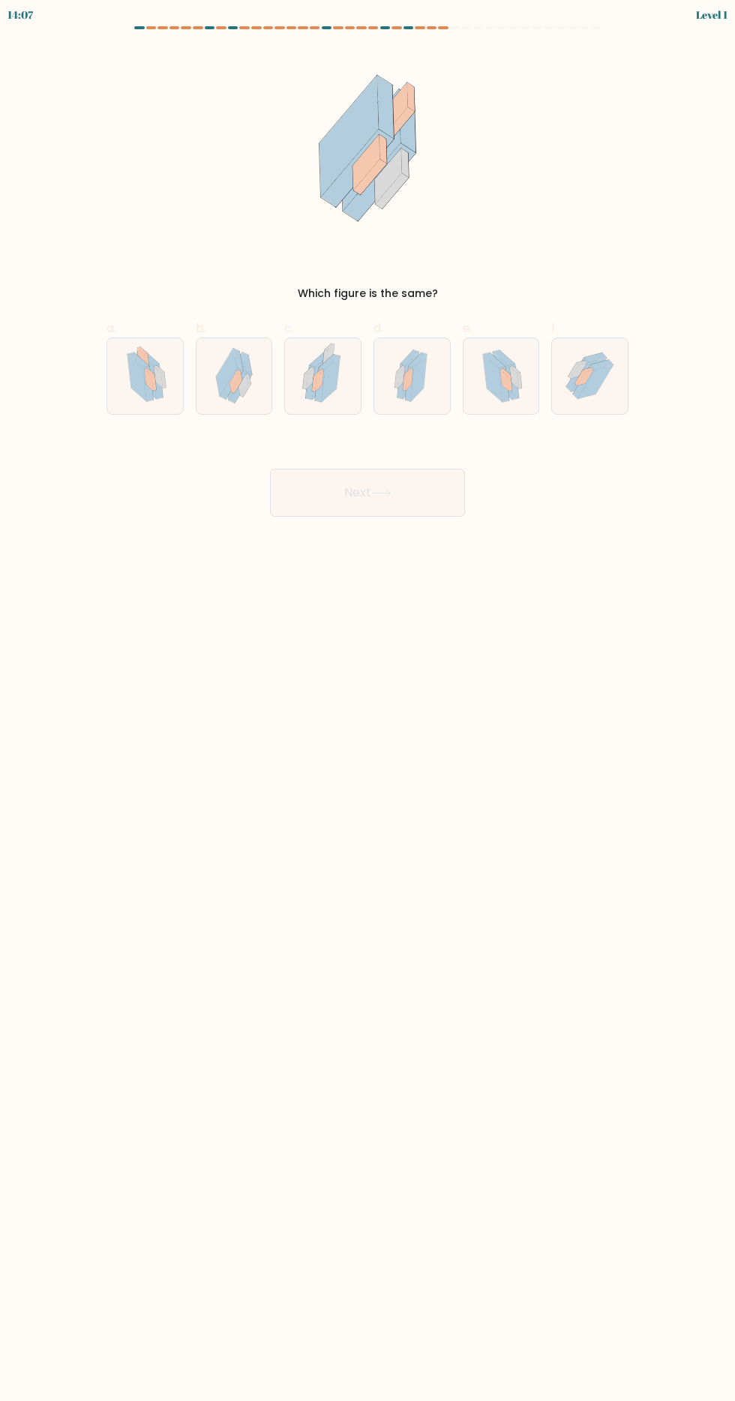
click at [569, 367] on icon at bounding box center [591, 376] width 68 height 76
click at [368, 701] on input "f." at bounding box center [368, 706] width 1 height 10
radio input "true"
click at [411, 478] on button "Next" at bounding box center [367, 493] width 195 height 48
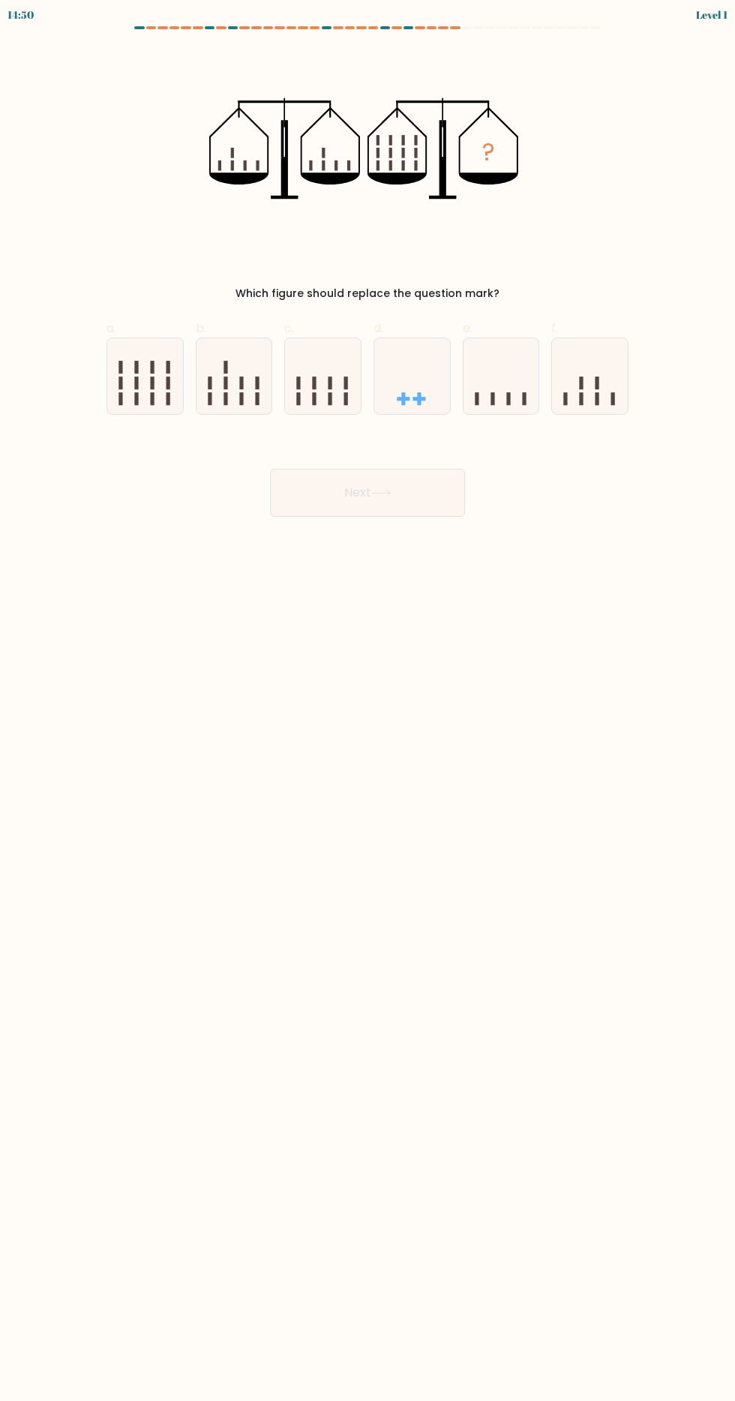
click at [583, 392] on icon at bounding box center [590, 376] width 76 height 62
click at [368, 701] on input "f." at bounding box center [368, 706] width 1 height 10
radio input "true"
click at [404, 504] on button "Next" at bounding box center [367, 493] width 195 height 48
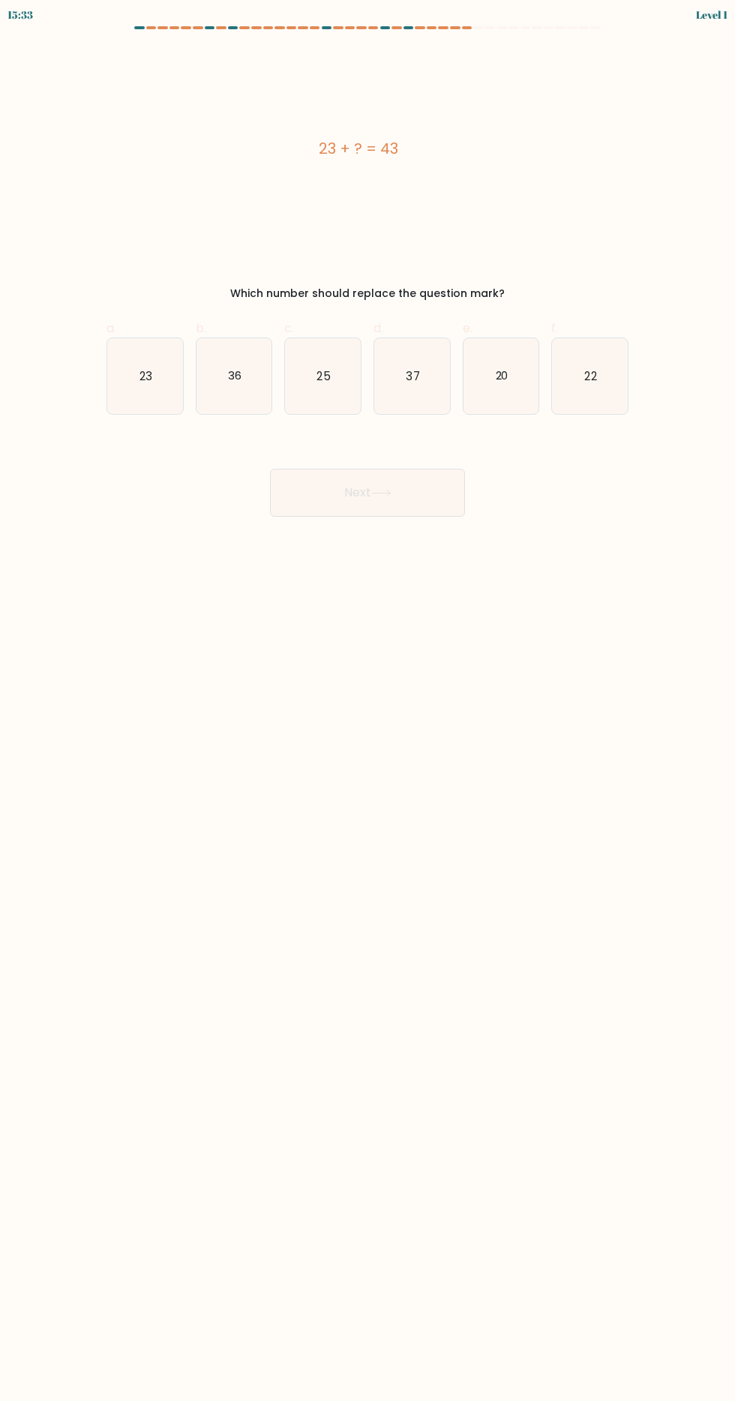
click at [558, 379] on icon "22" at bounding box center [590, 376] width 76 height 76
click at [368, 701] on input "f. 22" at bounding box center [368, 706] width 1 height 10
radio input "true"
click at [428, 485] on button "Next" at bounding box center [367, 493] width 195 height 48
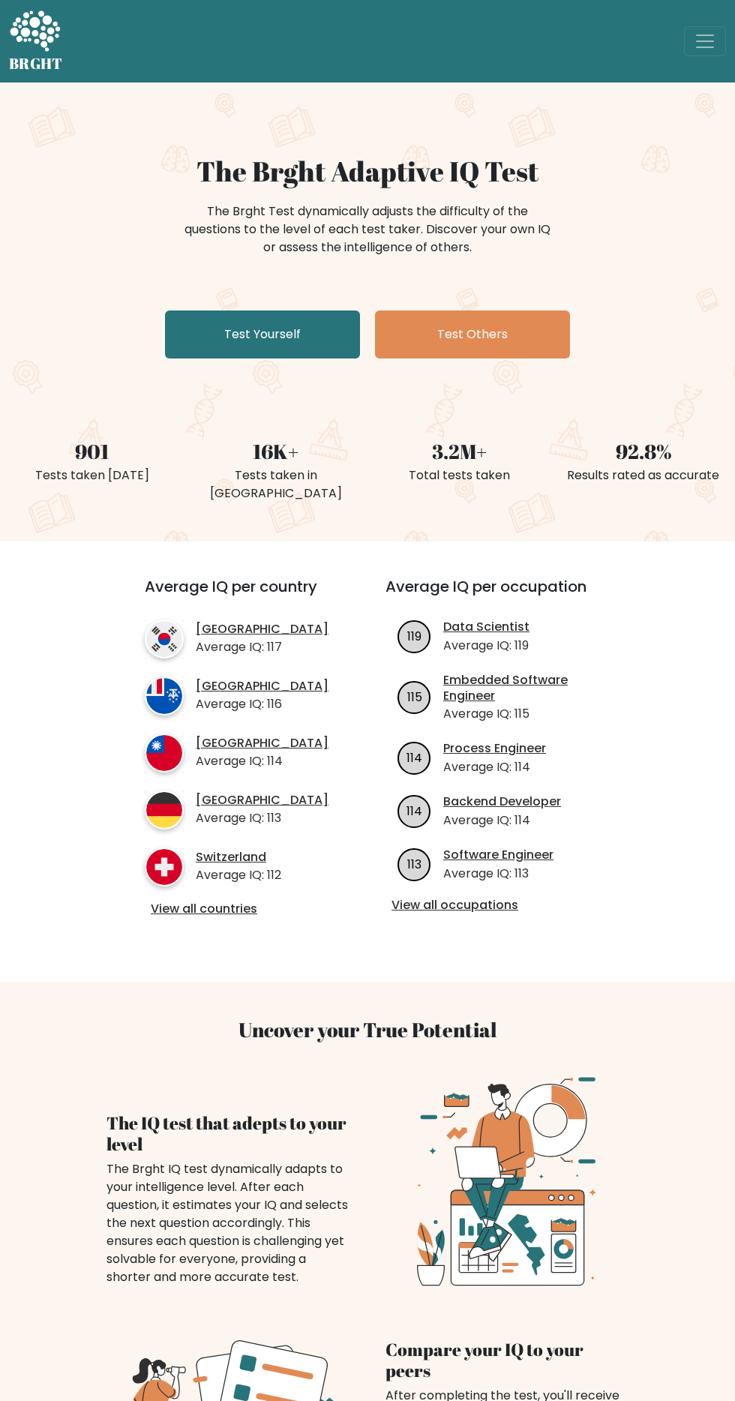
scroll to position [1352, 0]
